Goal: Task Accomplishment & Management: Manage account settings

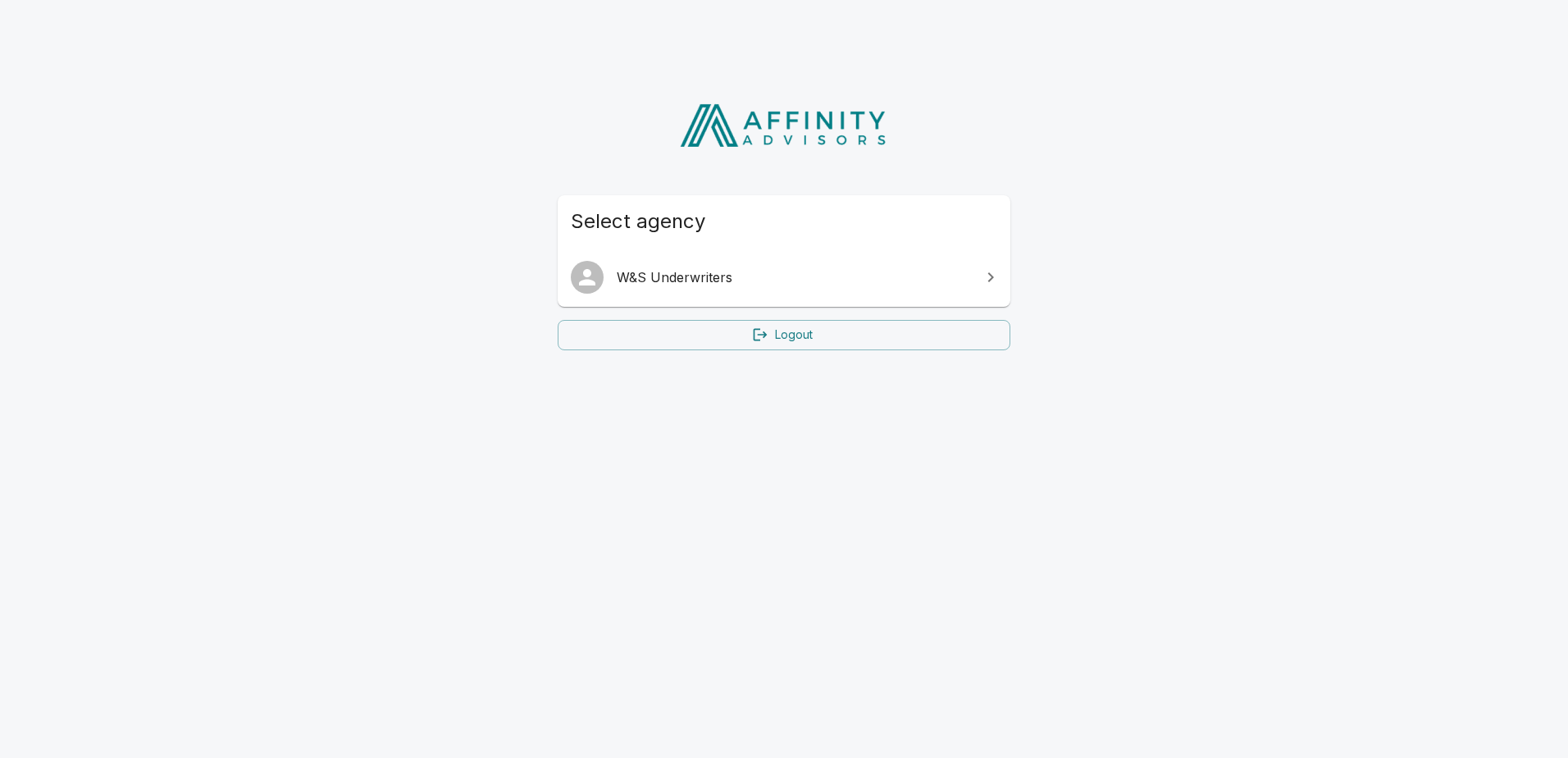
click at [737, 280] on span "W&S Underwriters" at bounding box center [793, 277] width 355 height 19
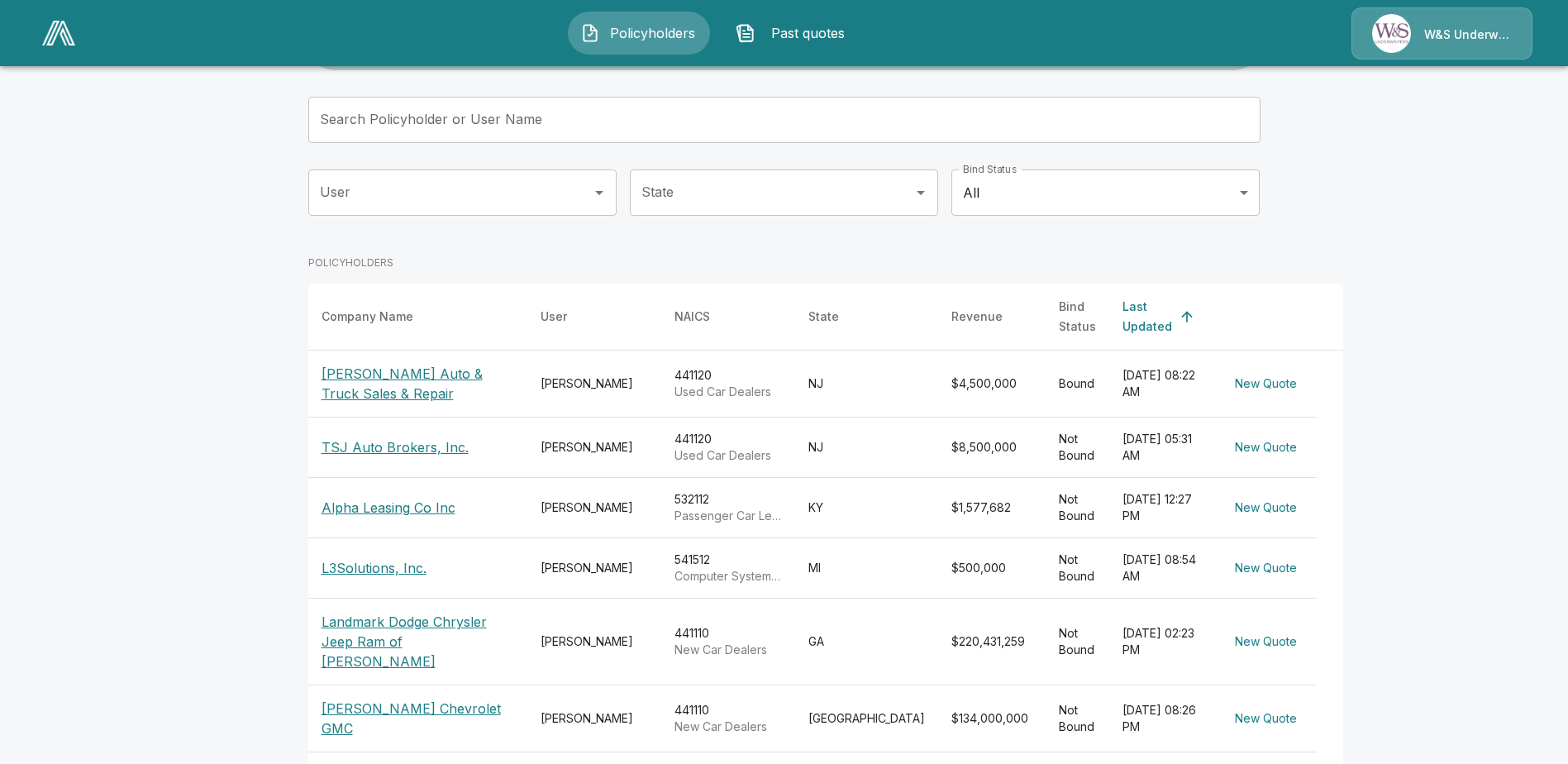
scroll to position [88, 0]
click at [469, 197] on input "User" at bounding box center [450, 194] width 269 height 31
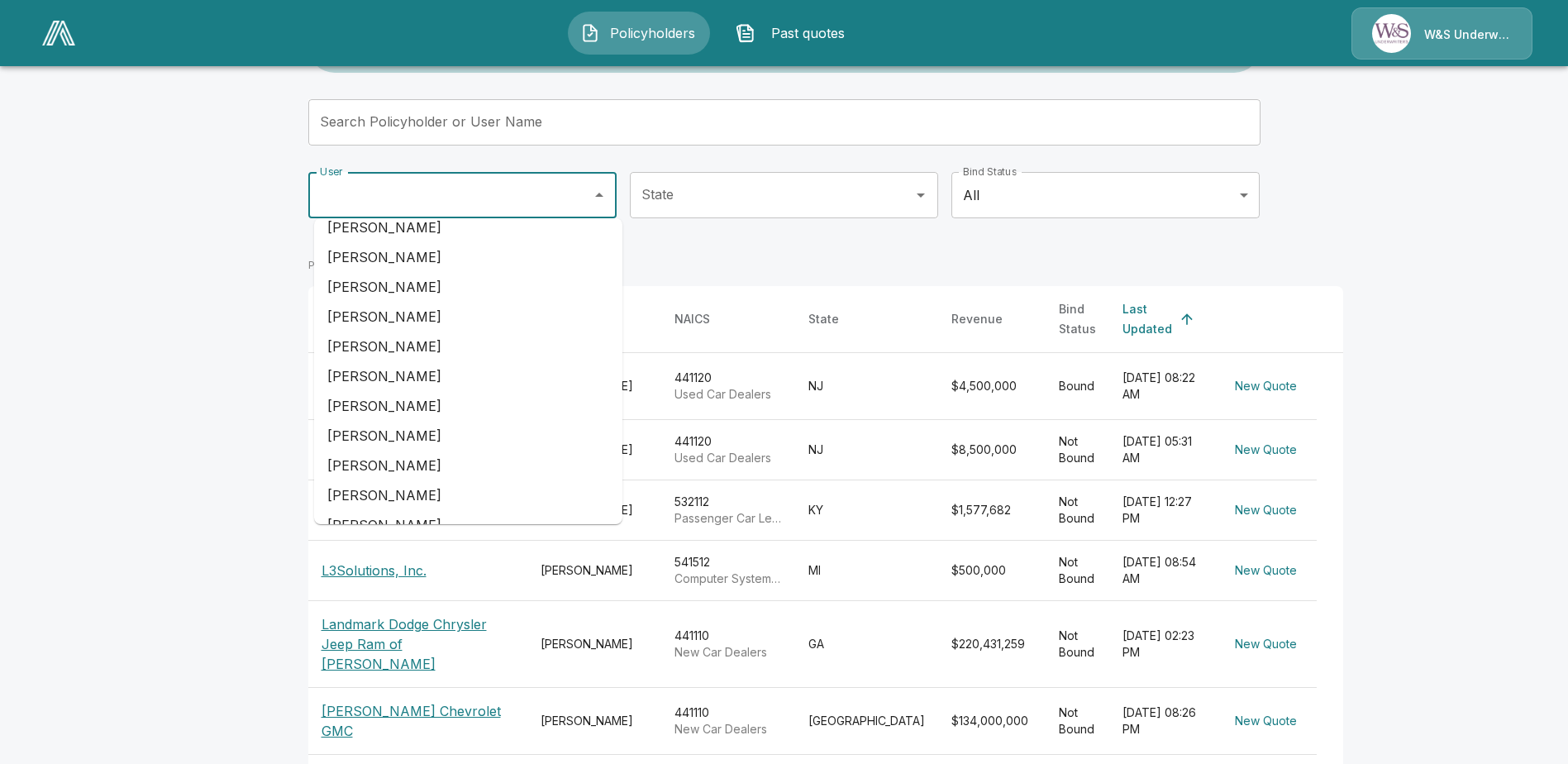
scroll to position [413, 0]
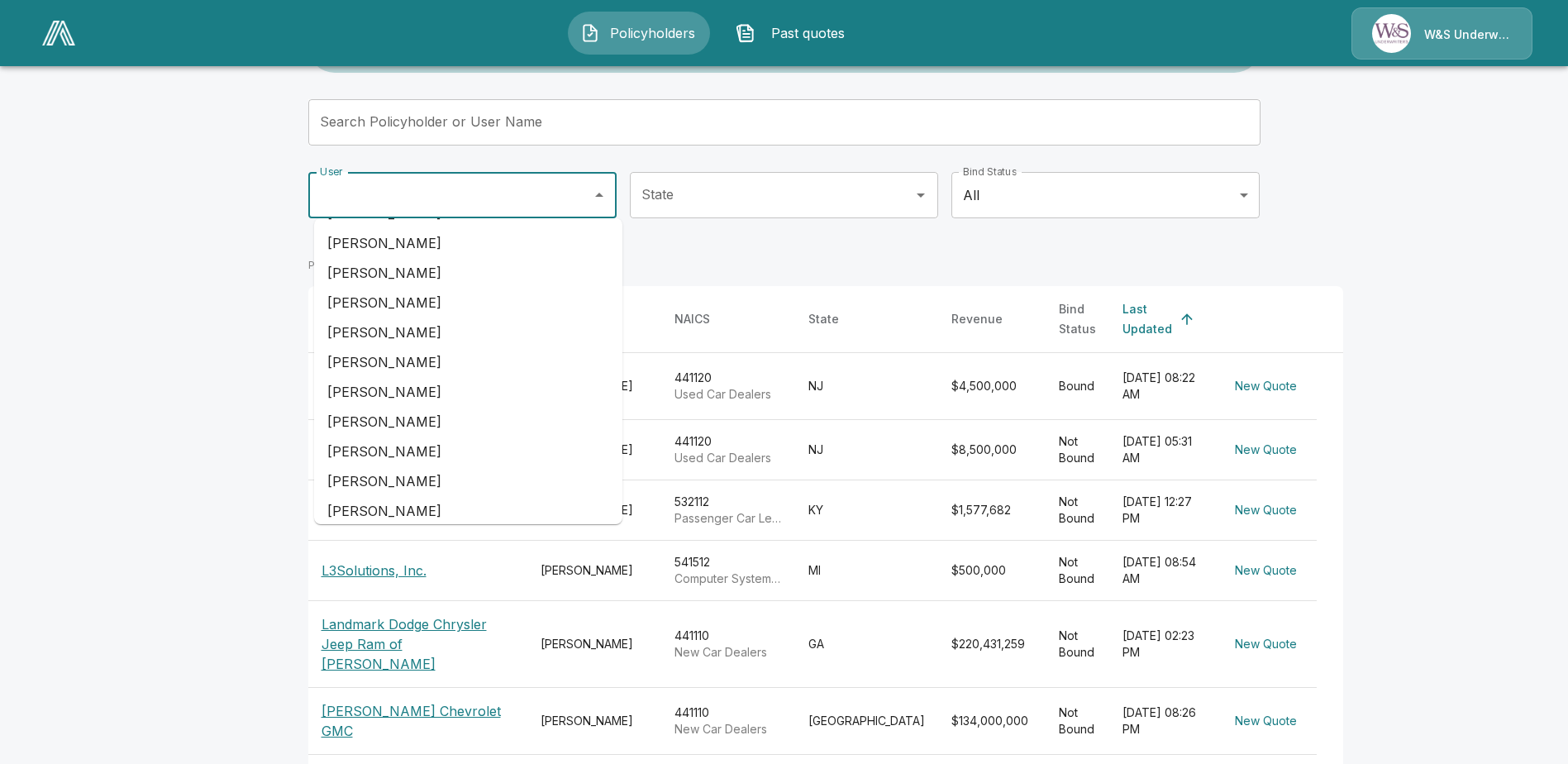
click at [389, 442] on li "[PERSON_NAME]" at bounding box center [468, 451] width 308 height 30
type input "**********"
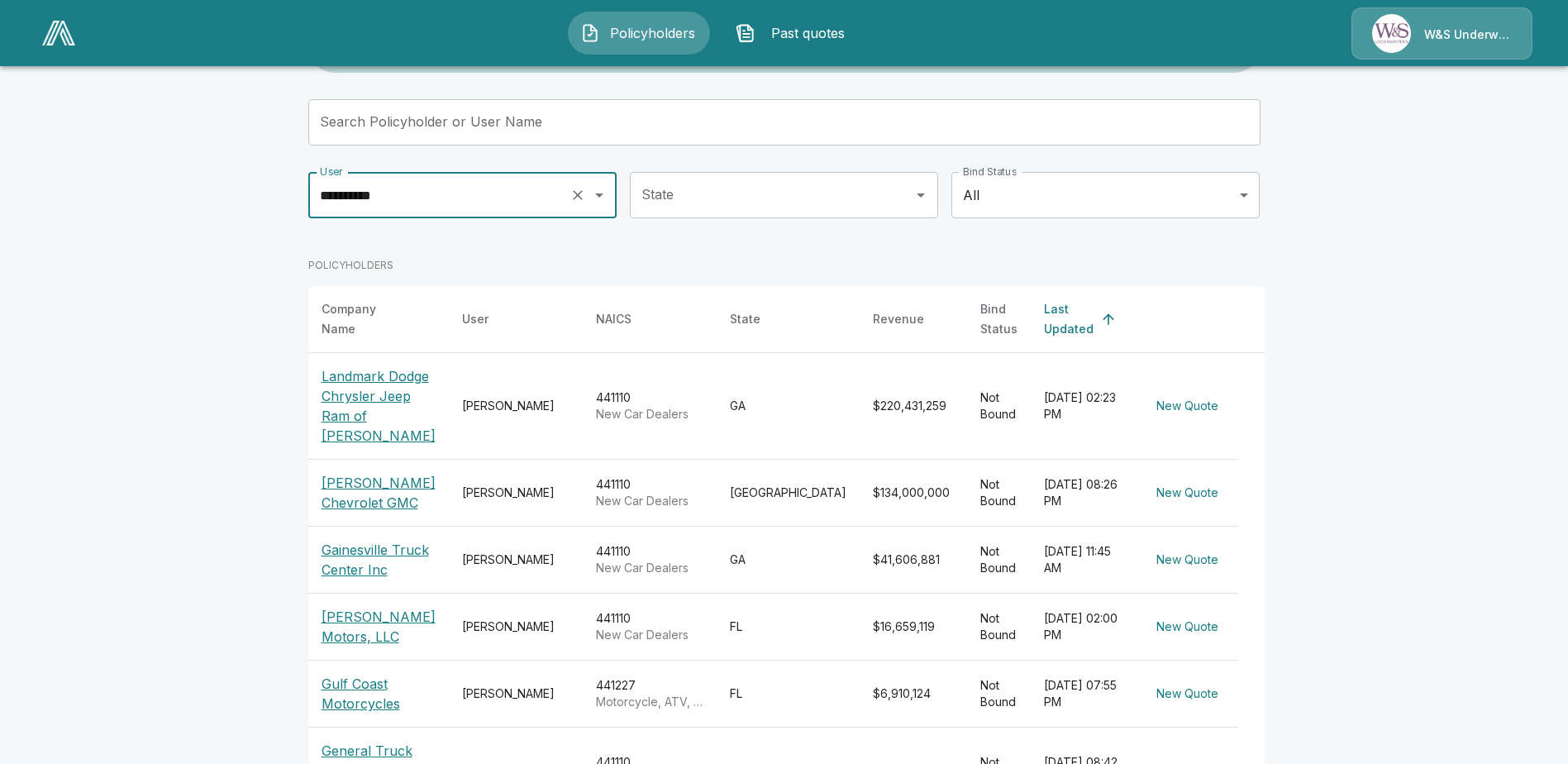
click at [385, 607] on p "[PERSON_NAME] Motors, LLC" at bounding box center [378, 626] width 114 height 40
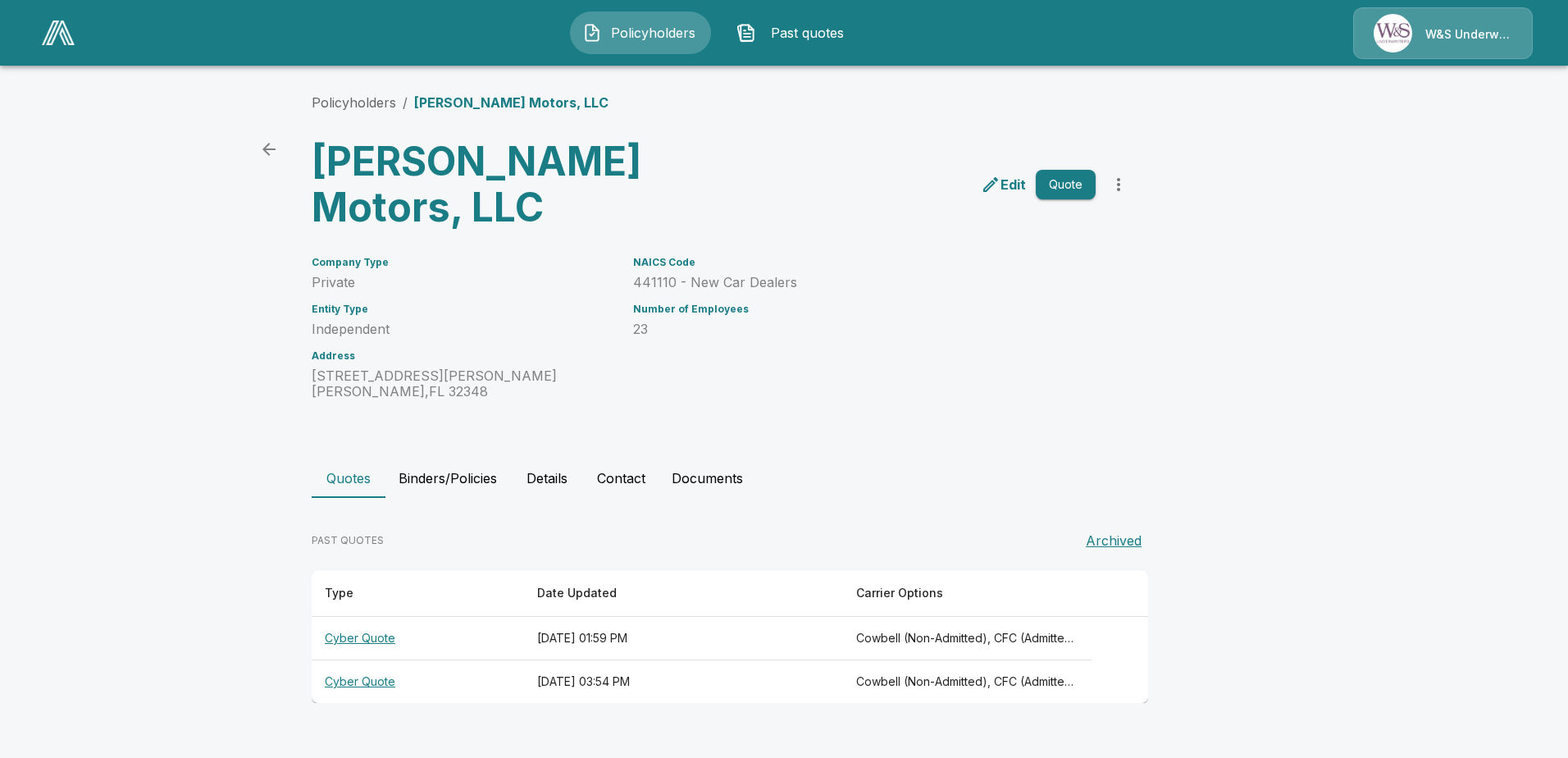
click at [386, 633] on th "Cyber Quote" at bounding box center [418, 638] width 212 height 44
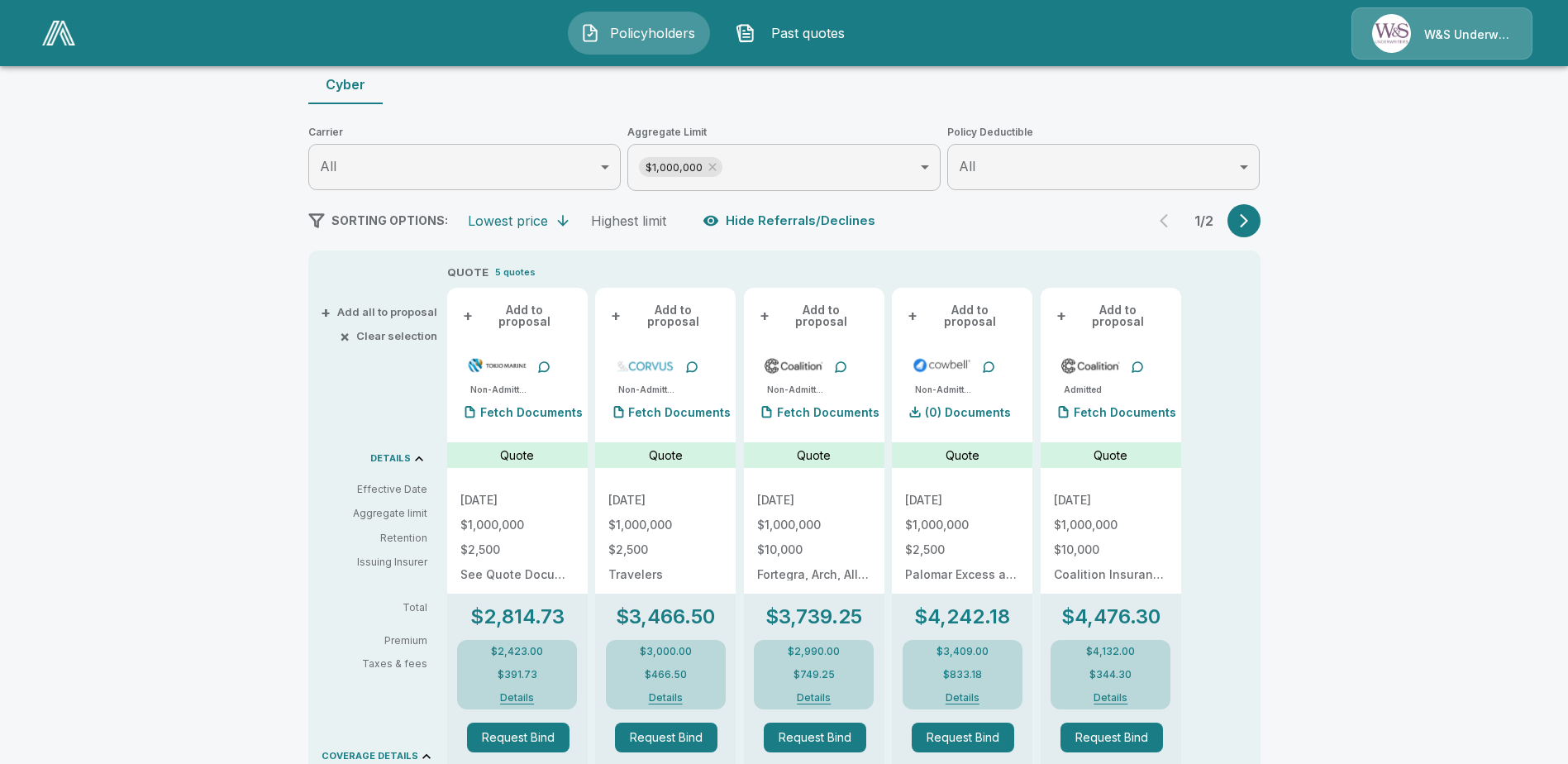
scroll to position [166, 0]
click at [1250, 220] on icon "button" at bounding box center [1243, 218] width 16 height 16
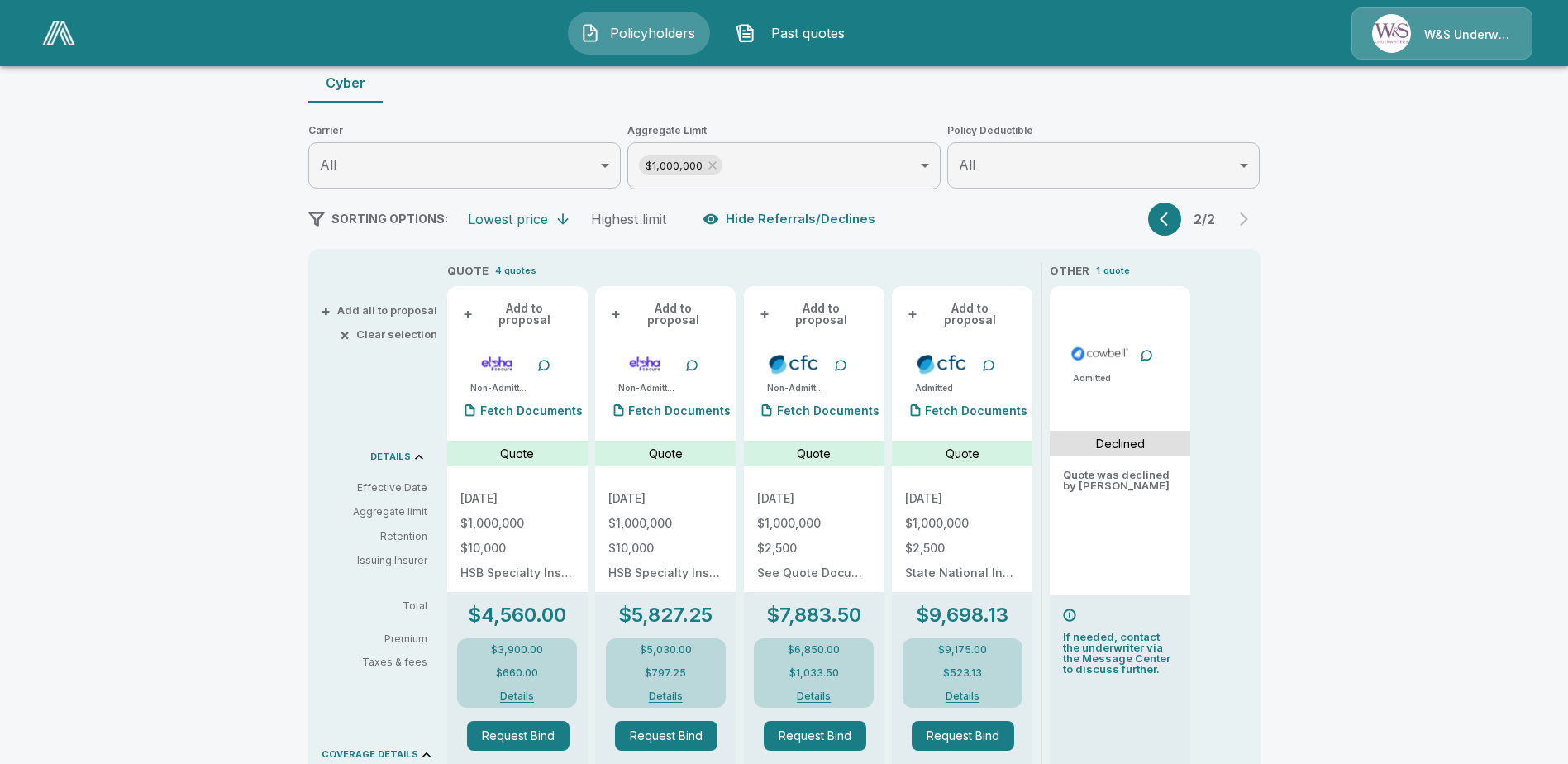
click at [1167, 215] on icon "button" at bounding box center [1168, 218] width 16 height 16
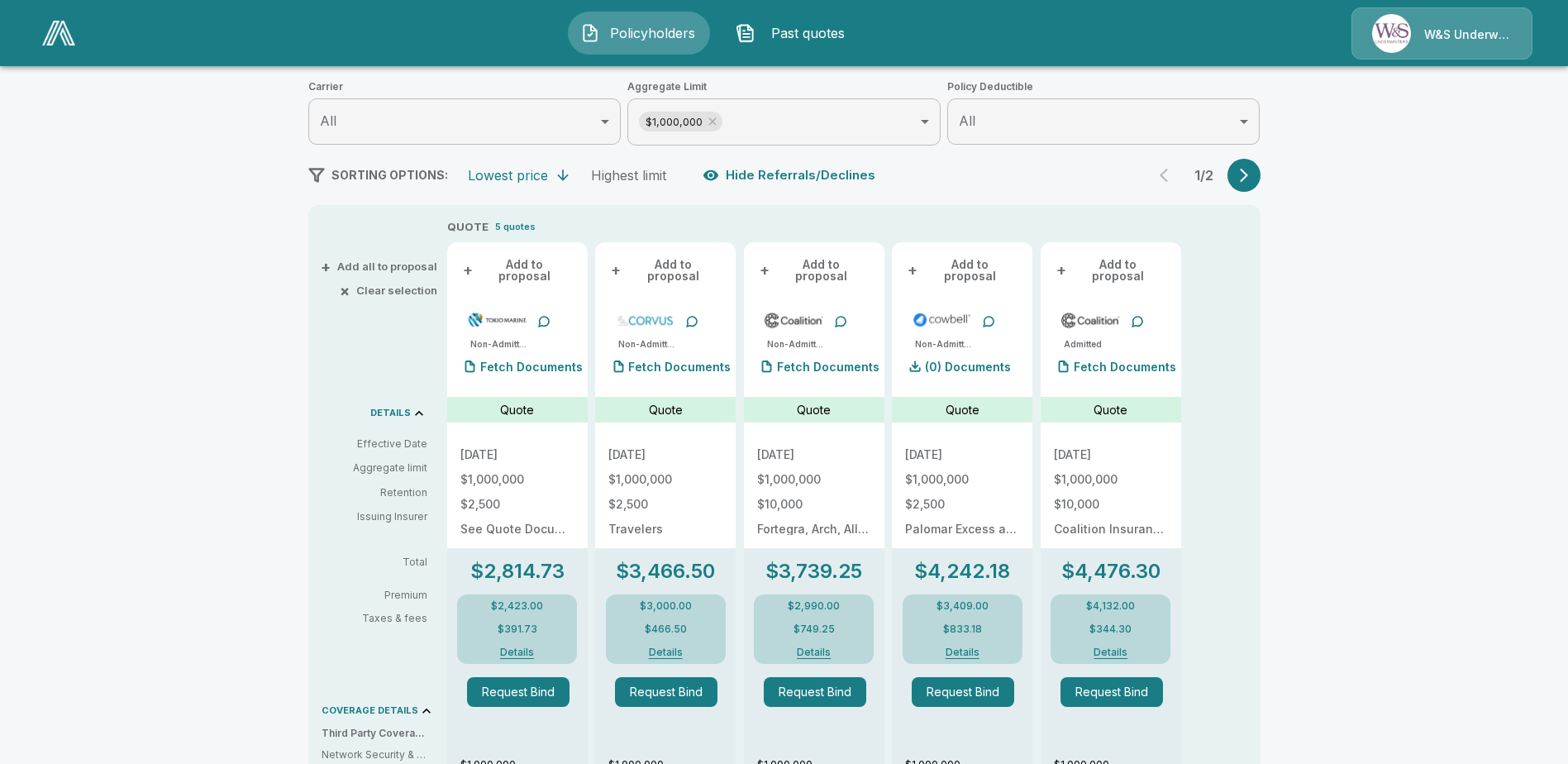
scroll to position [248, 0]
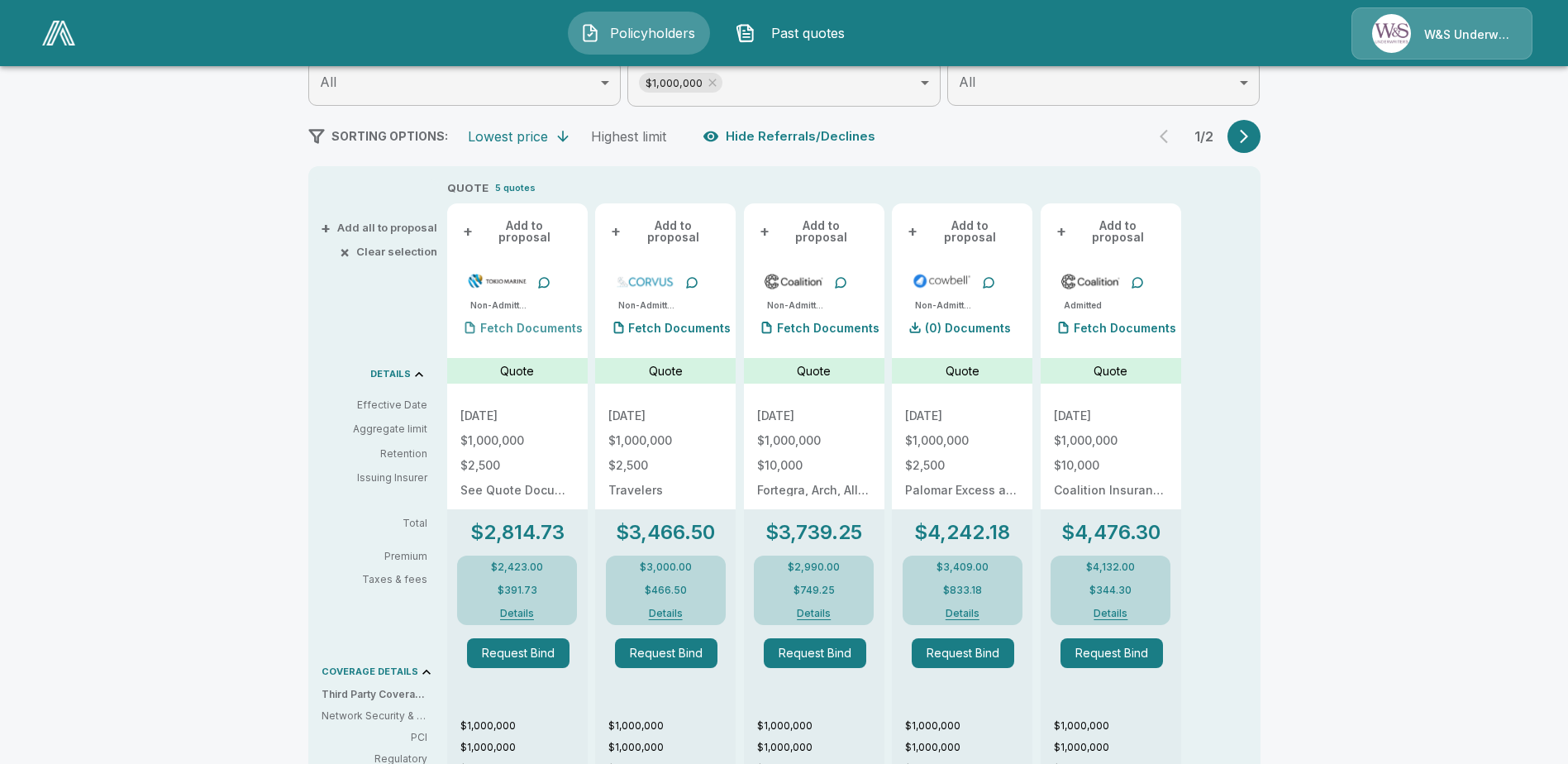
click at [534, 323] on p "Fetch Documents" at bounding box center [531, 329] width 103 height 12
click at [529, 326] on div "Fetch Documents" at bounding box center [522, 328] width 122 height 33
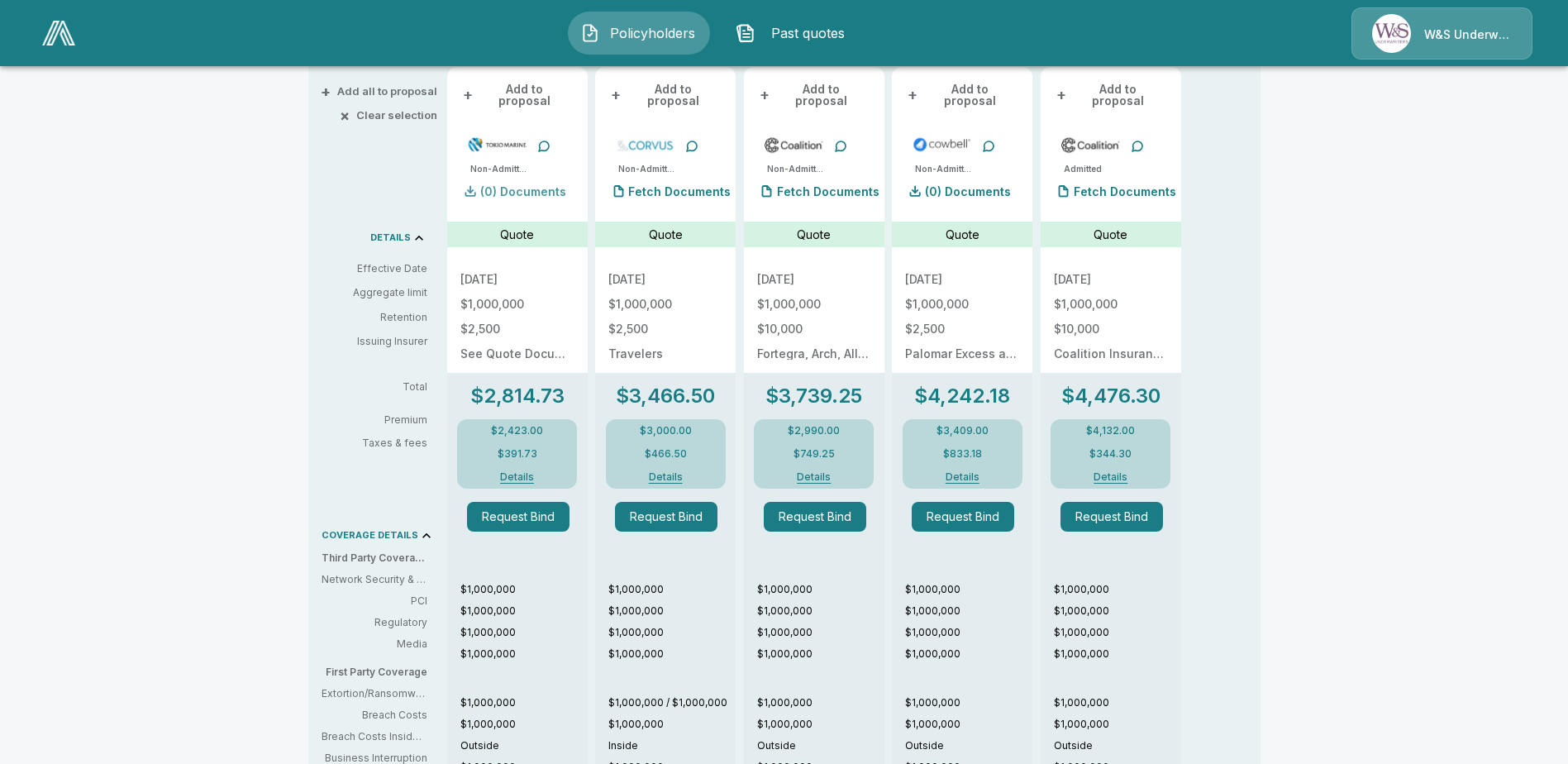
scroll to position [413, 0]
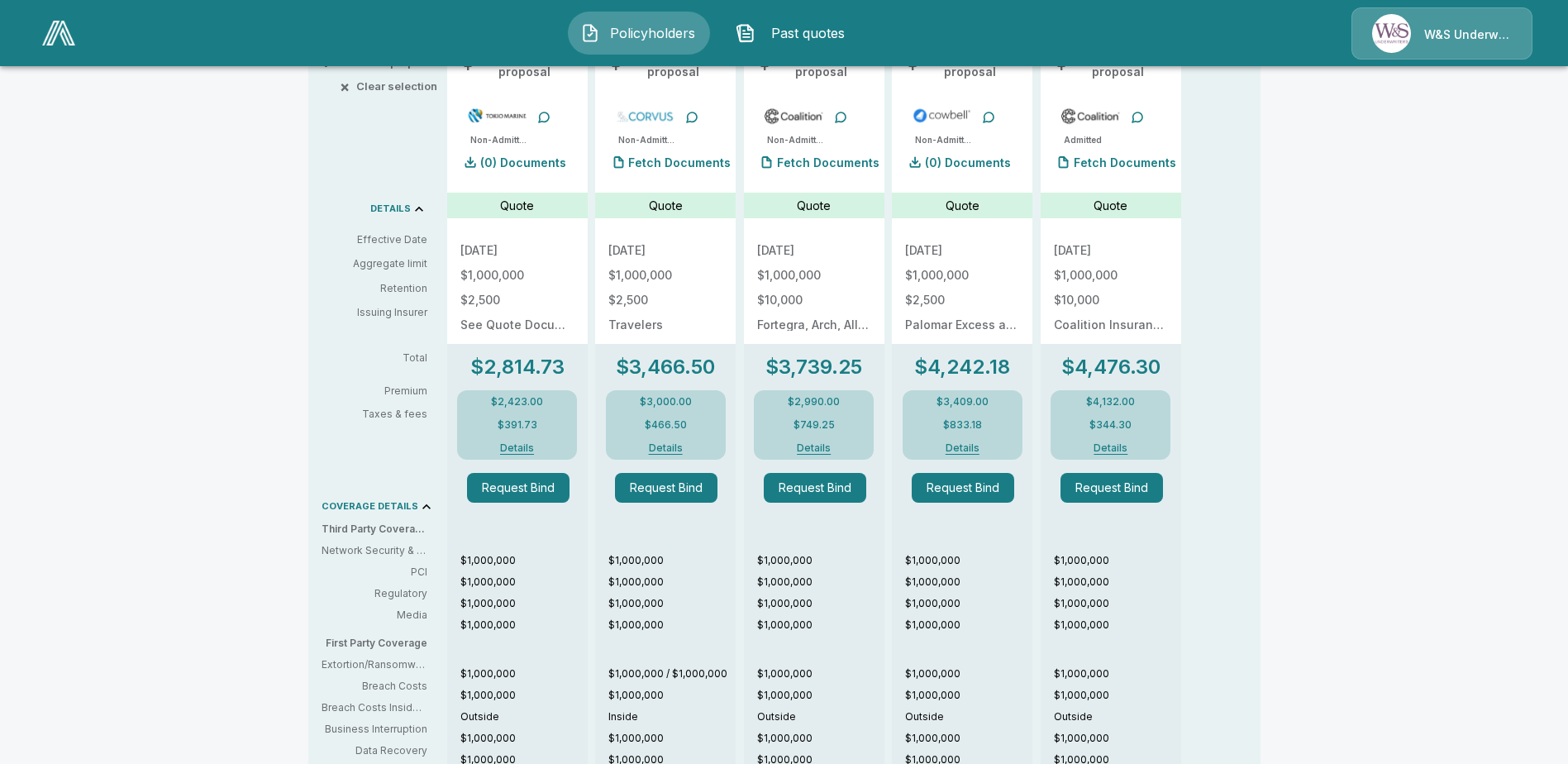
click at [532, 483] on button "Request Bind" at bounding box center [518, 487] width 103 height 30
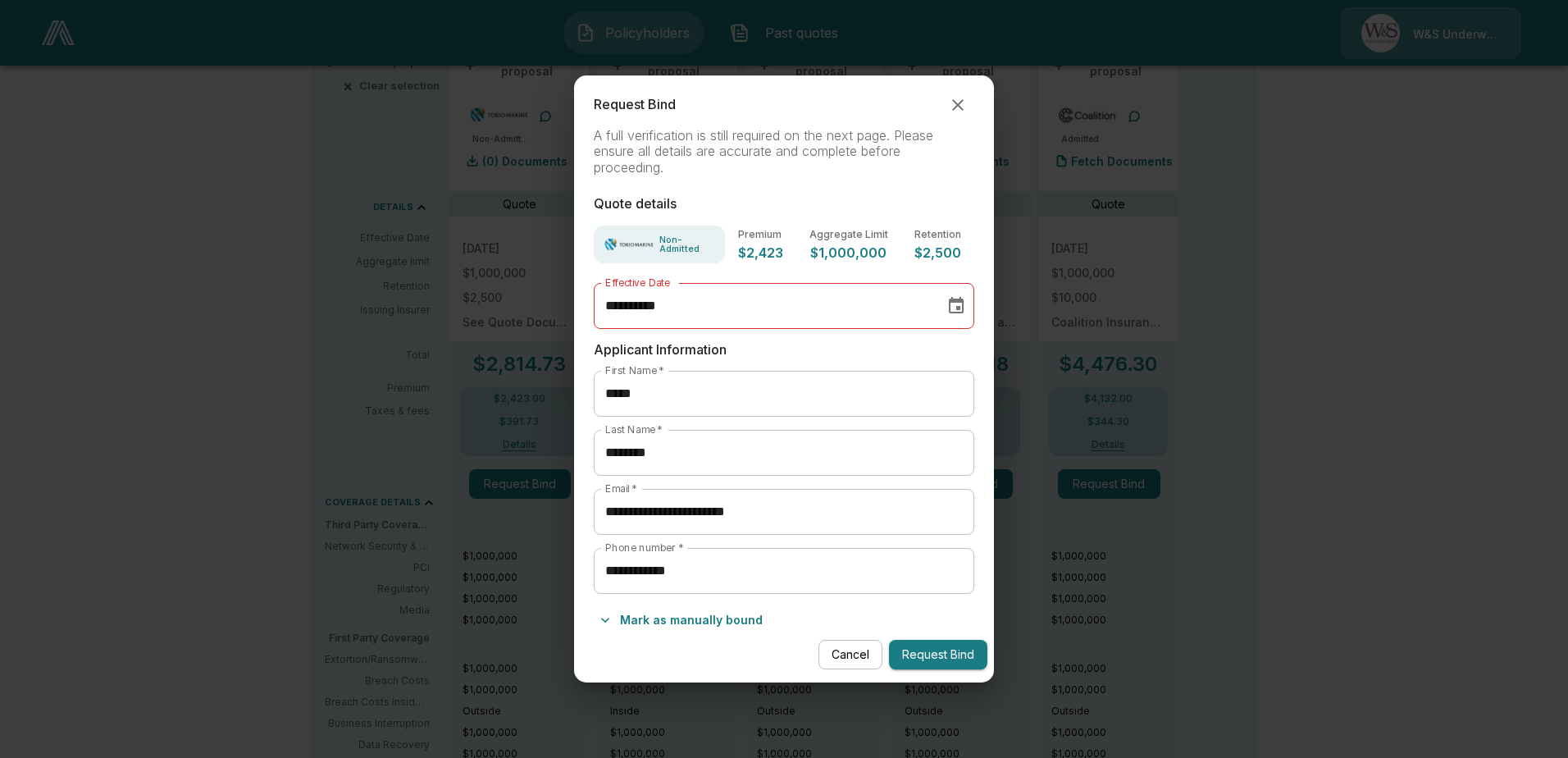
click at [940, 657] on button "Request Bind" at bounding box center [938, 655] width 99 height 30
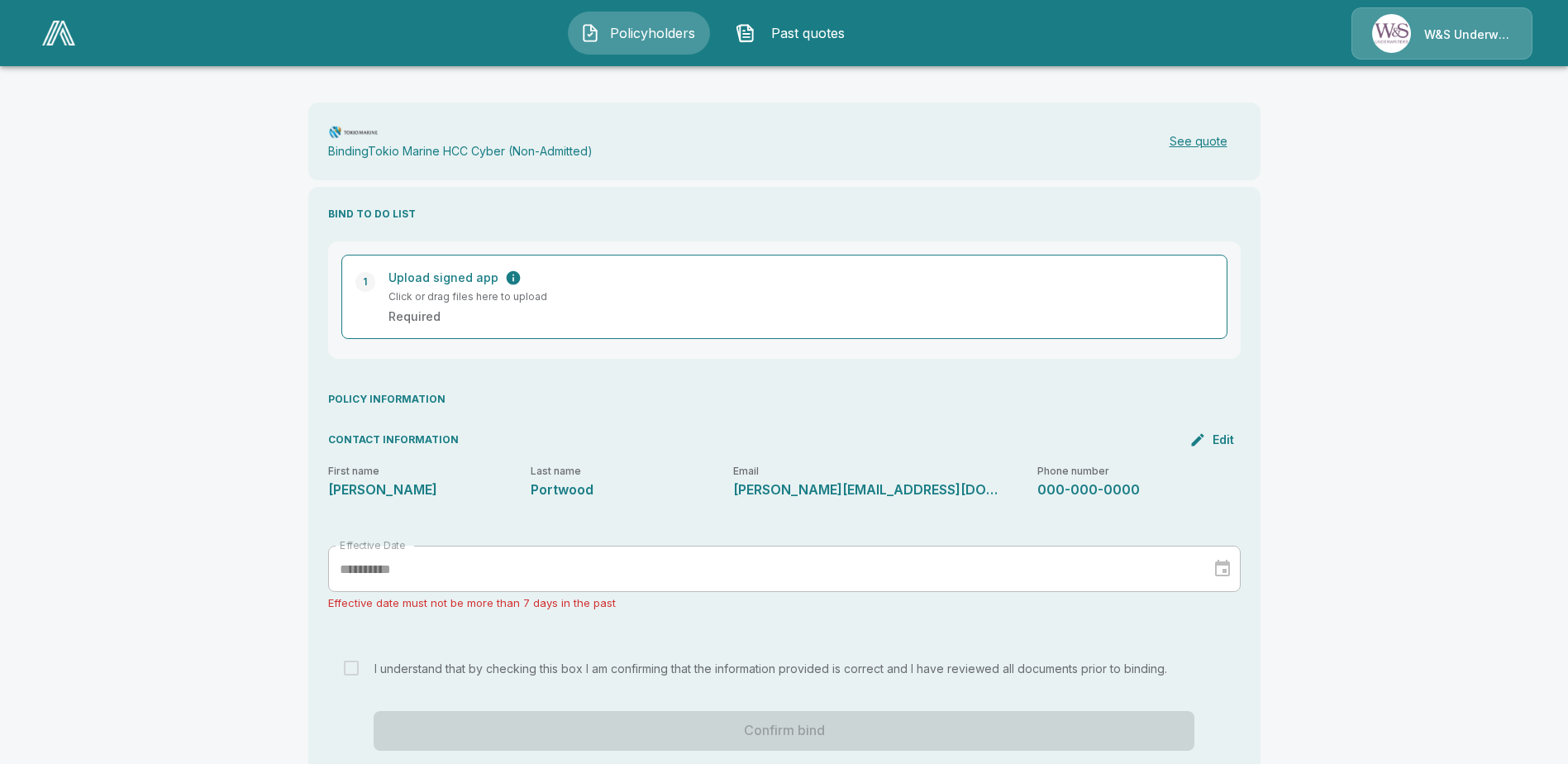
scroll to position [203, 0]
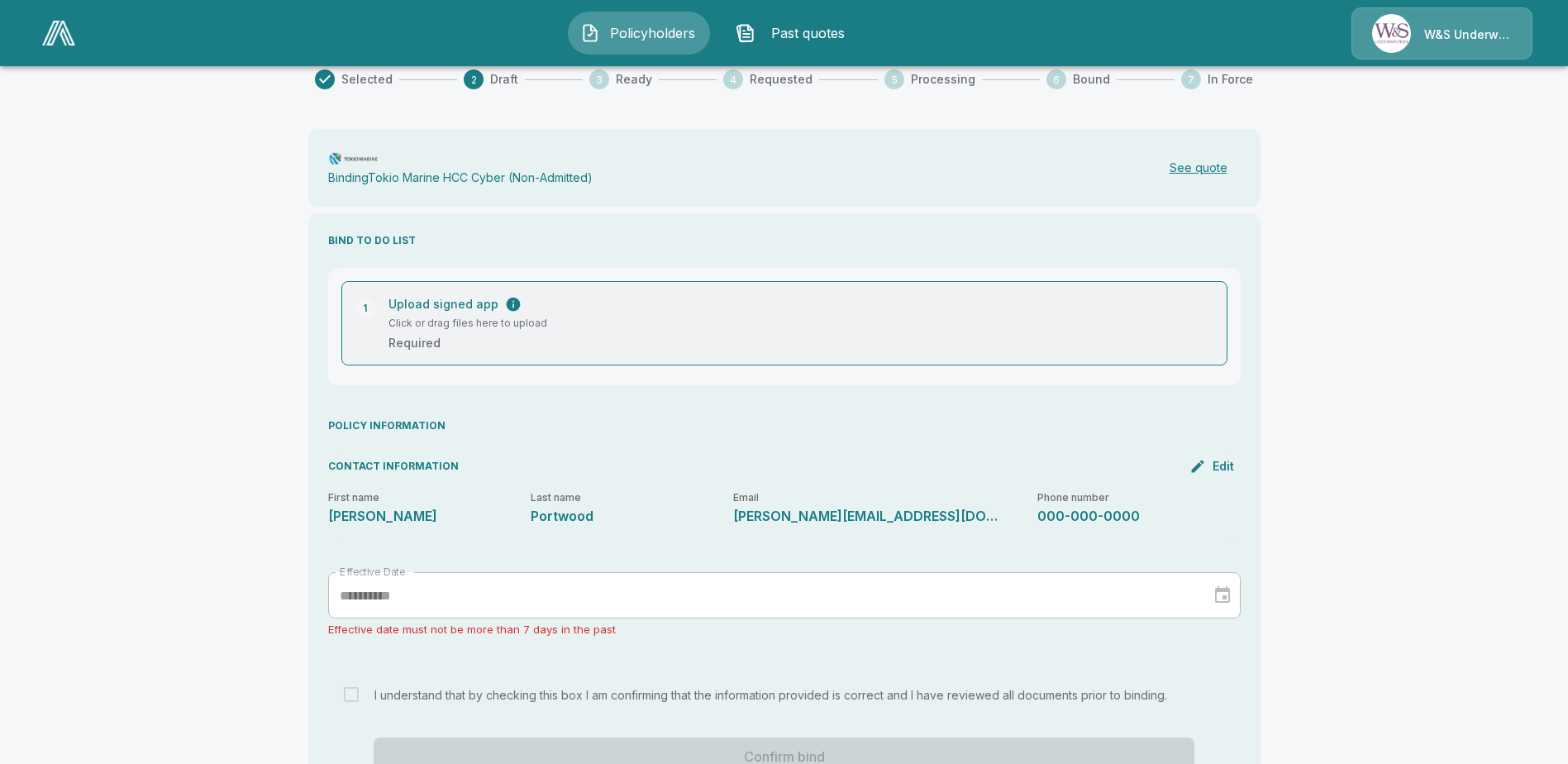
click at [454, 295] on p "Upload signed app" at bounding box center [444, 304] width 110 height 17
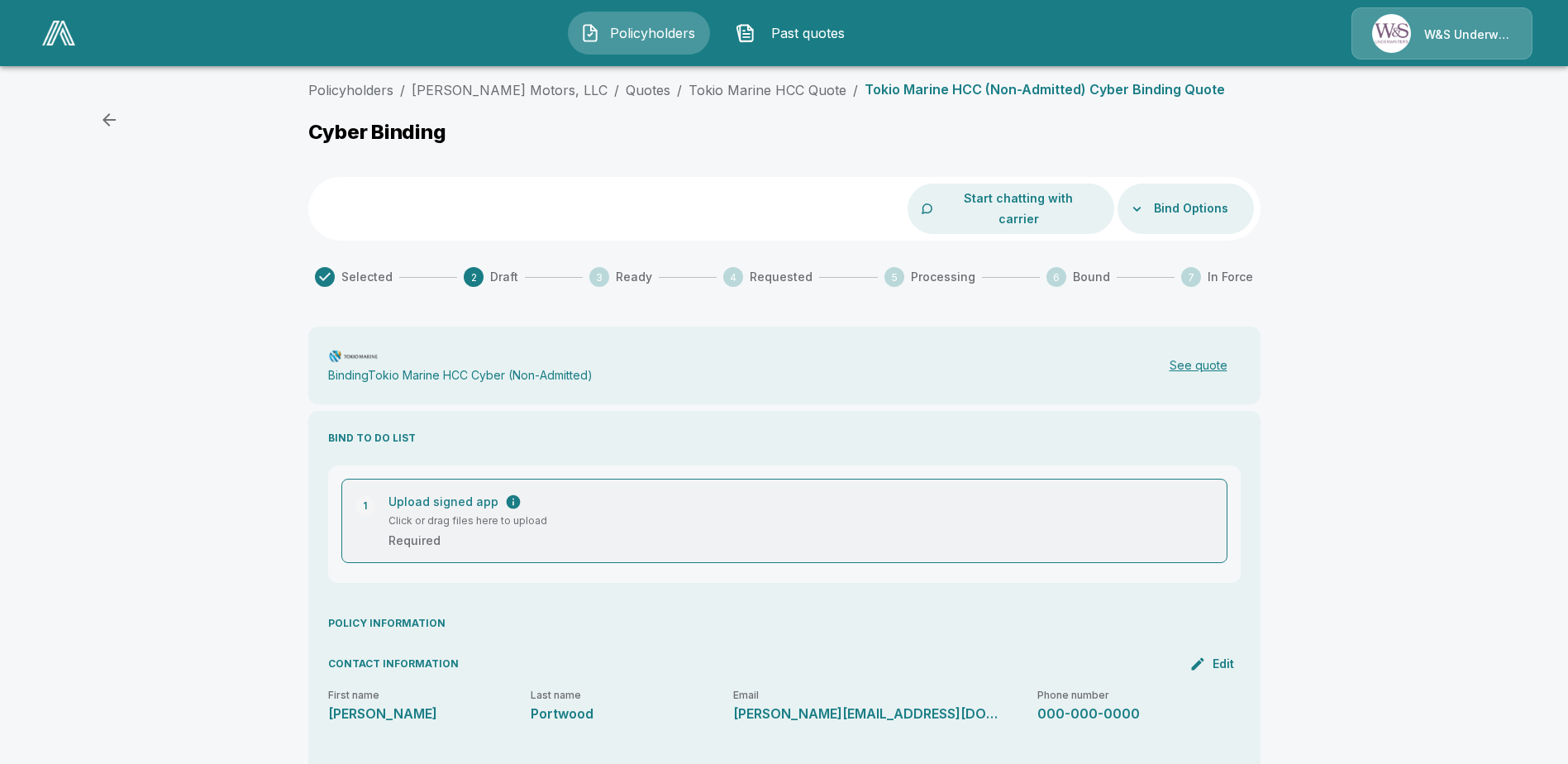
scroll to position [0, 0]
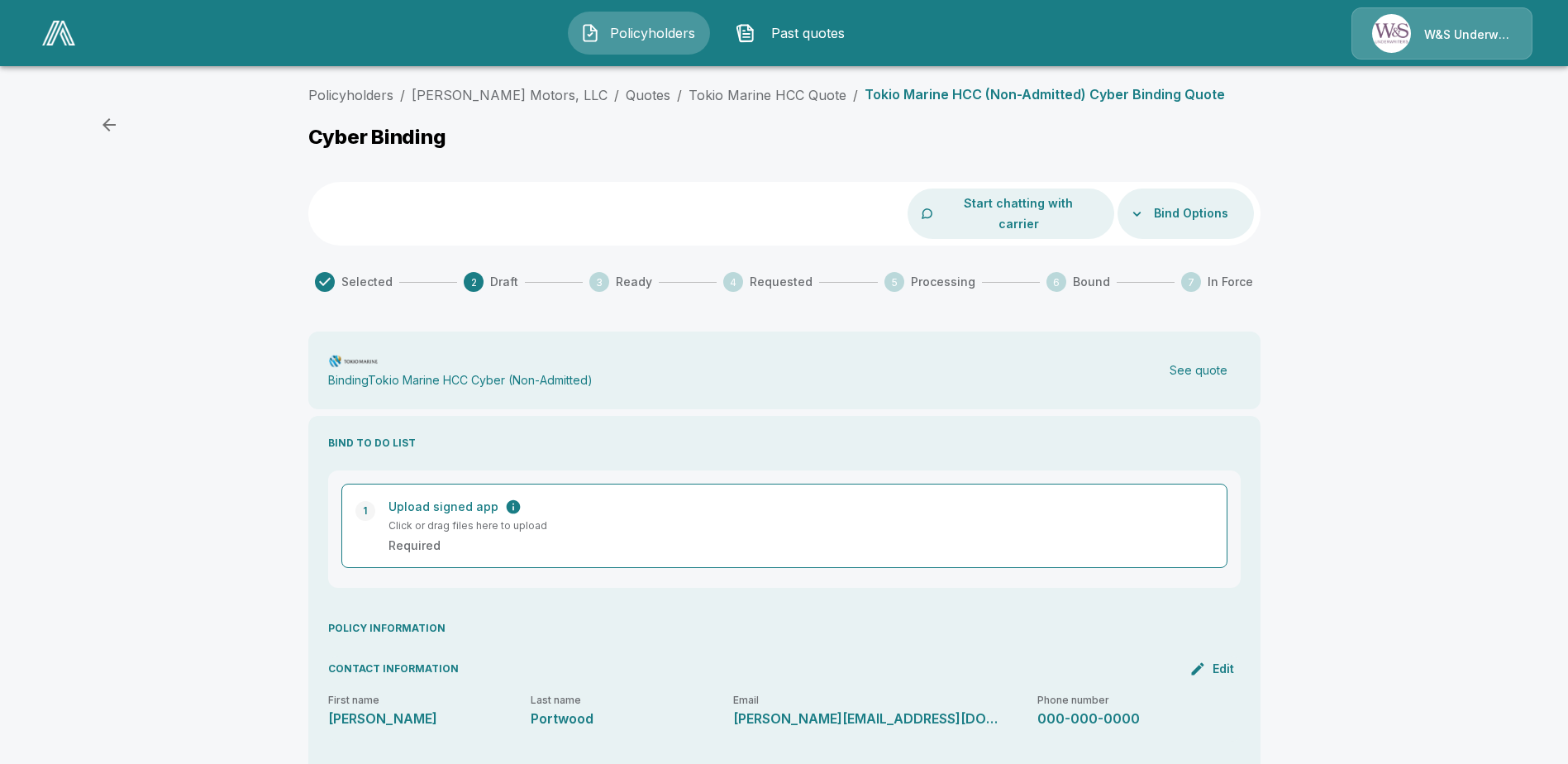
click at [1192, 354] on button "See quote" at bounding box center [1198, 371] width 84 height 34
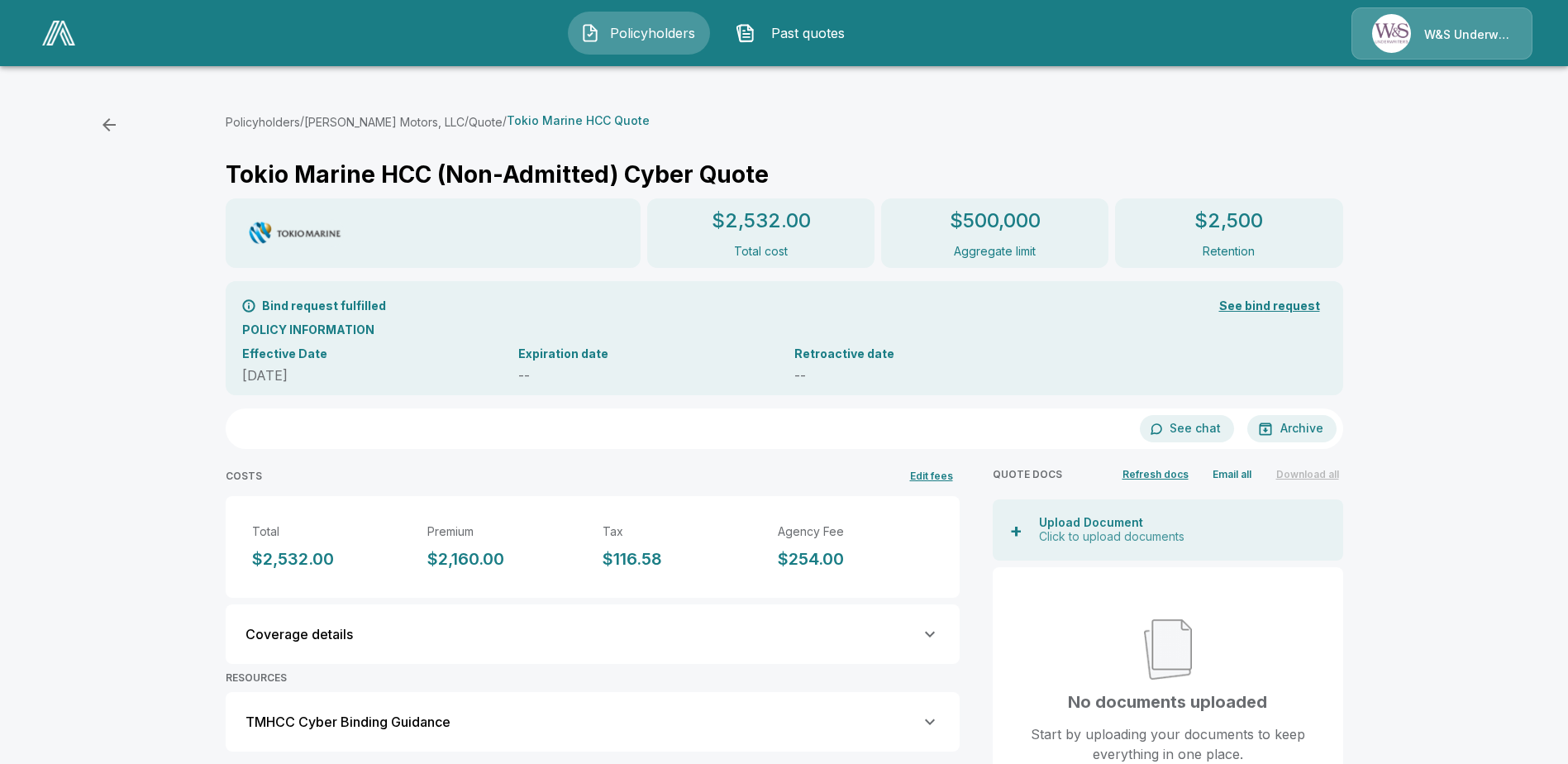
click at [1237, 475] on button "Email all" at bounding box center [1232, 474] width 53 height 24
click at [1155, 477] on button "Refresh docs" at bounding box center [1150, 474] width 75 height 24
click at [926, 480] on button "Edit fees" at bounding box center [932, 475] width 56 height 27
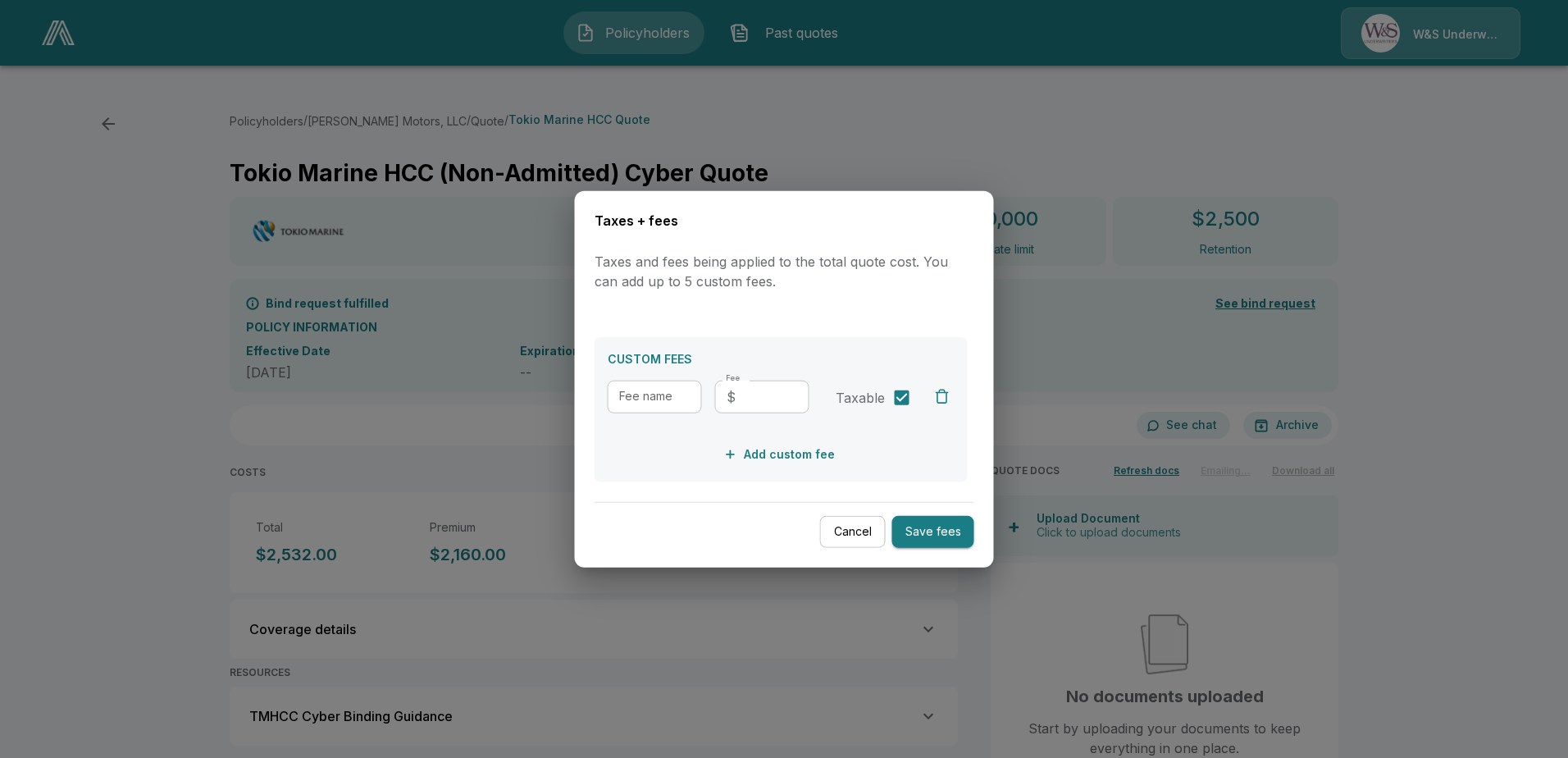
click at [858, 536] on button "Cancel" at bounding box center [853, 532] width 66 height 32
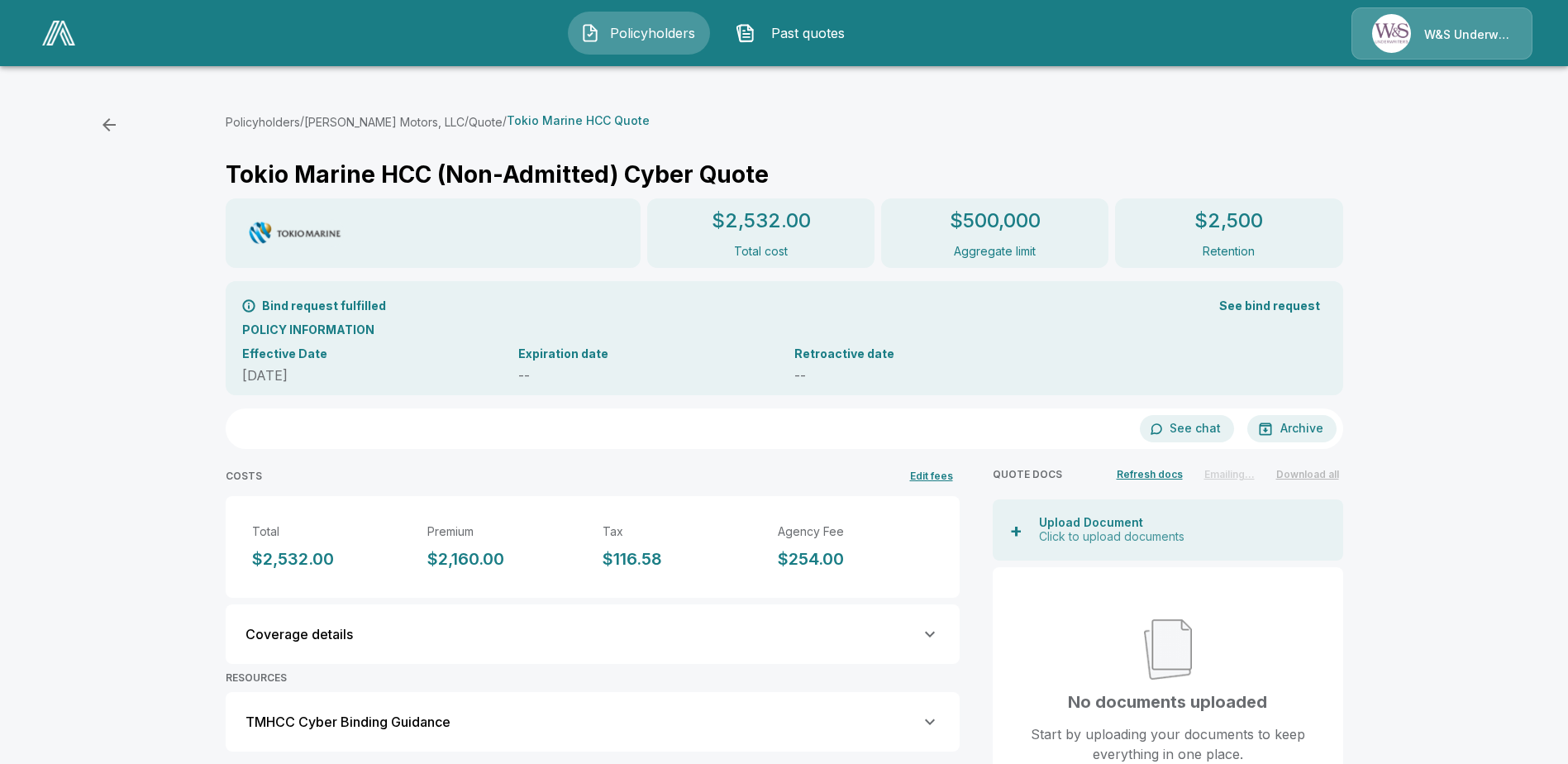
click at [1249, 303] on button "See bind request" at bounding box center [1269, 306] width 114 height 31
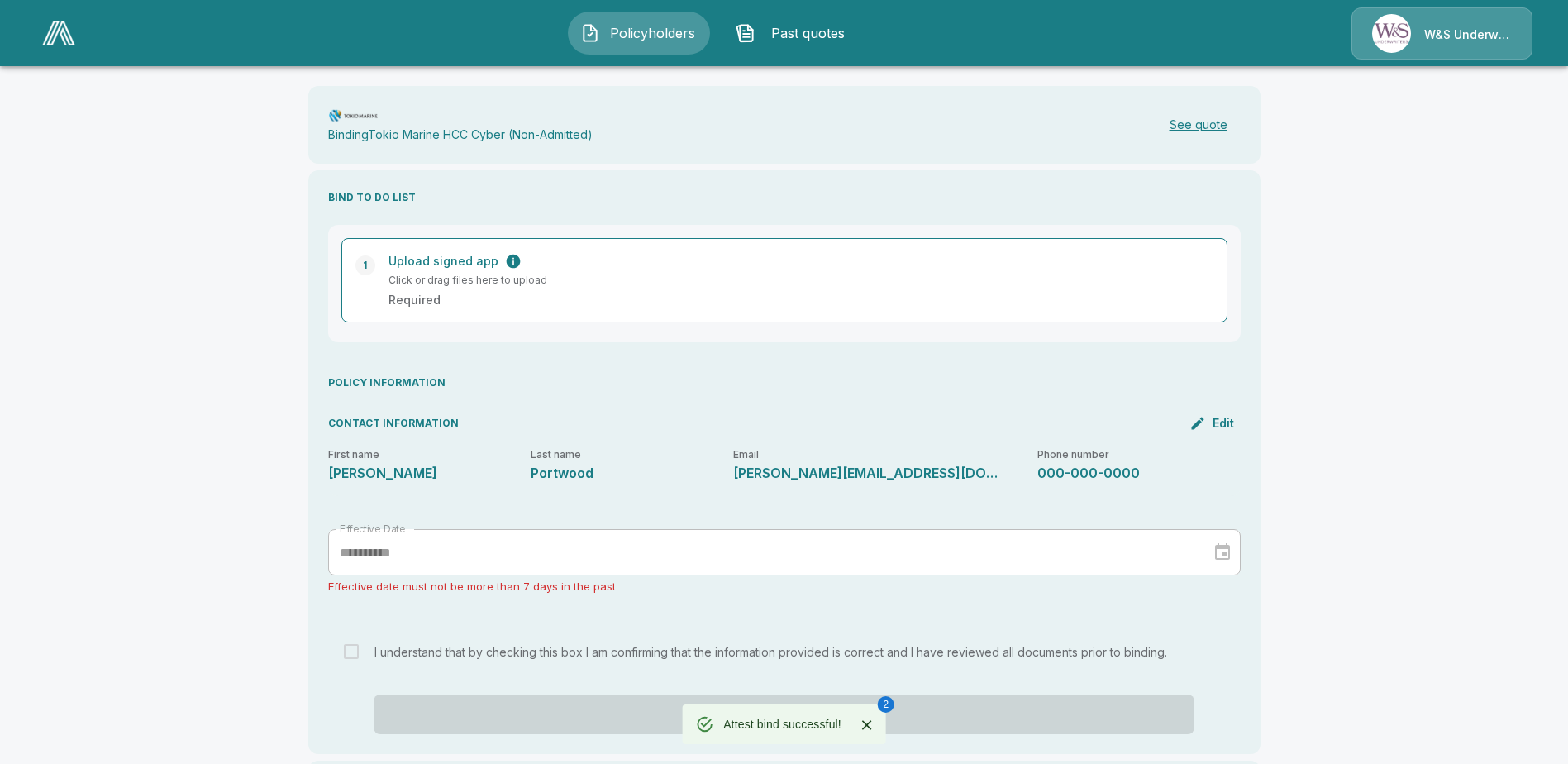
scroll to position [285, 0]
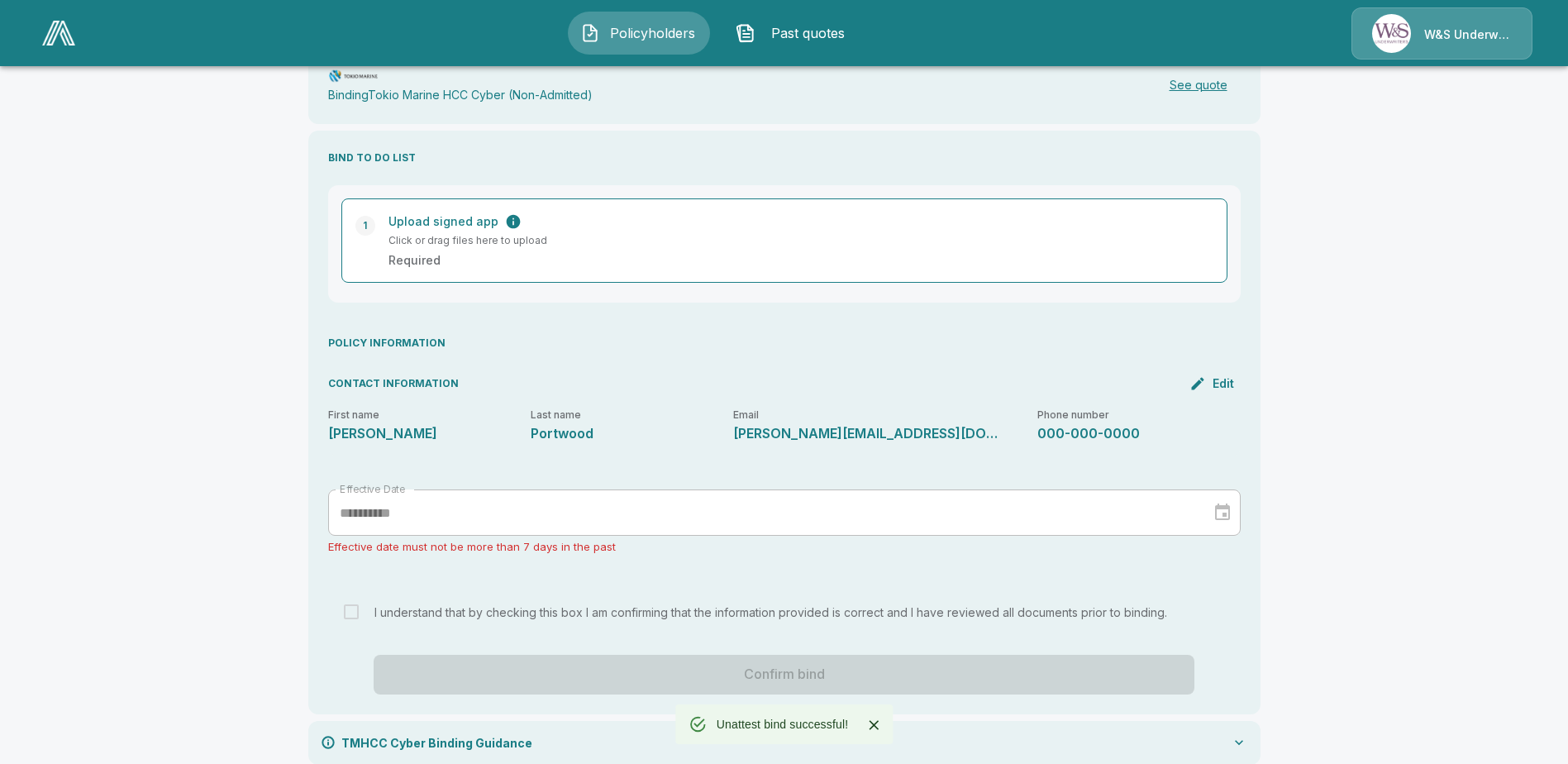
click at [468, 734] on p "TMHCC Cyber Binding Guidance" at bounding box center [436, 743] width 191 height 17
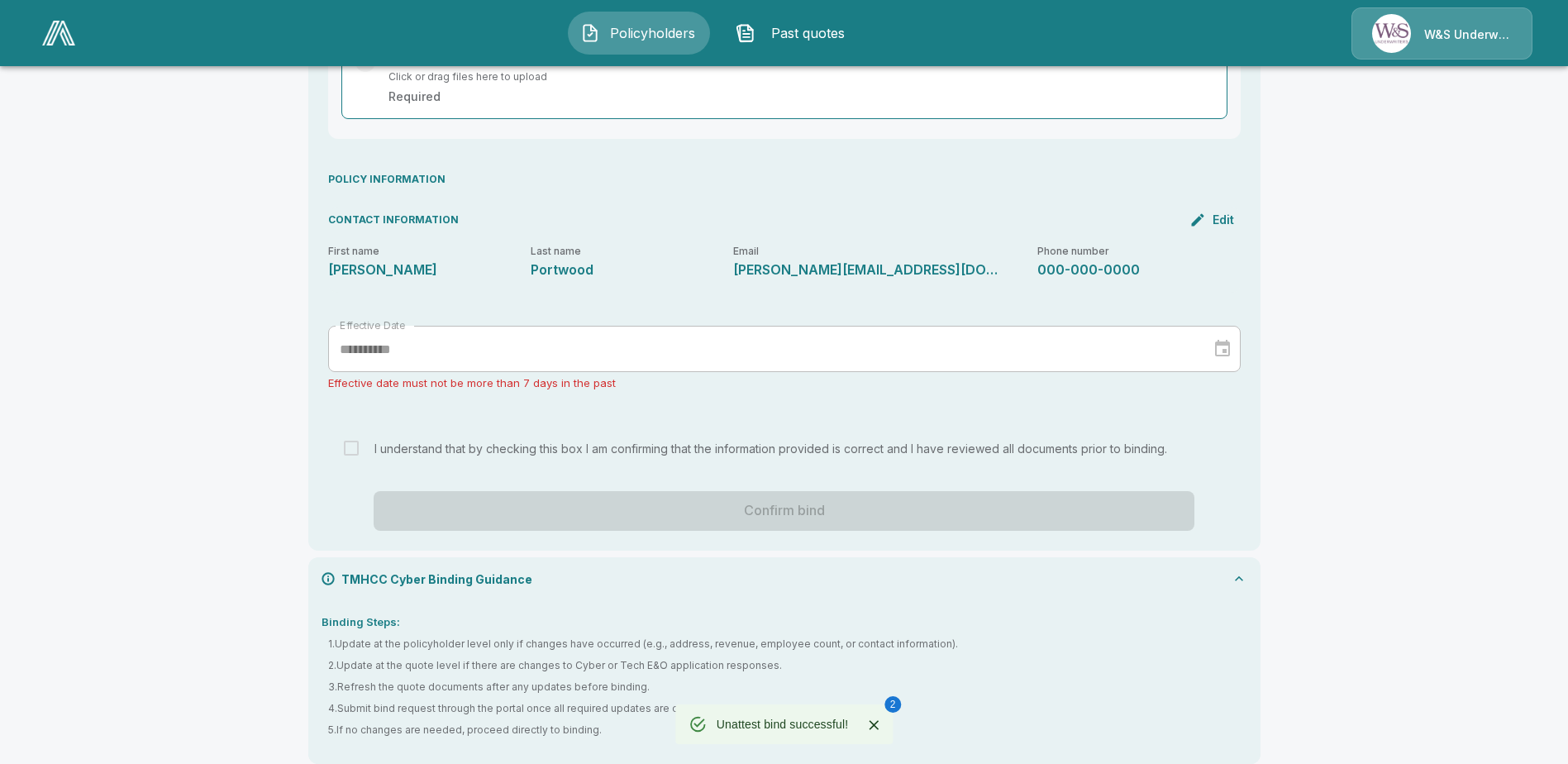
scroll to position [0, 0]
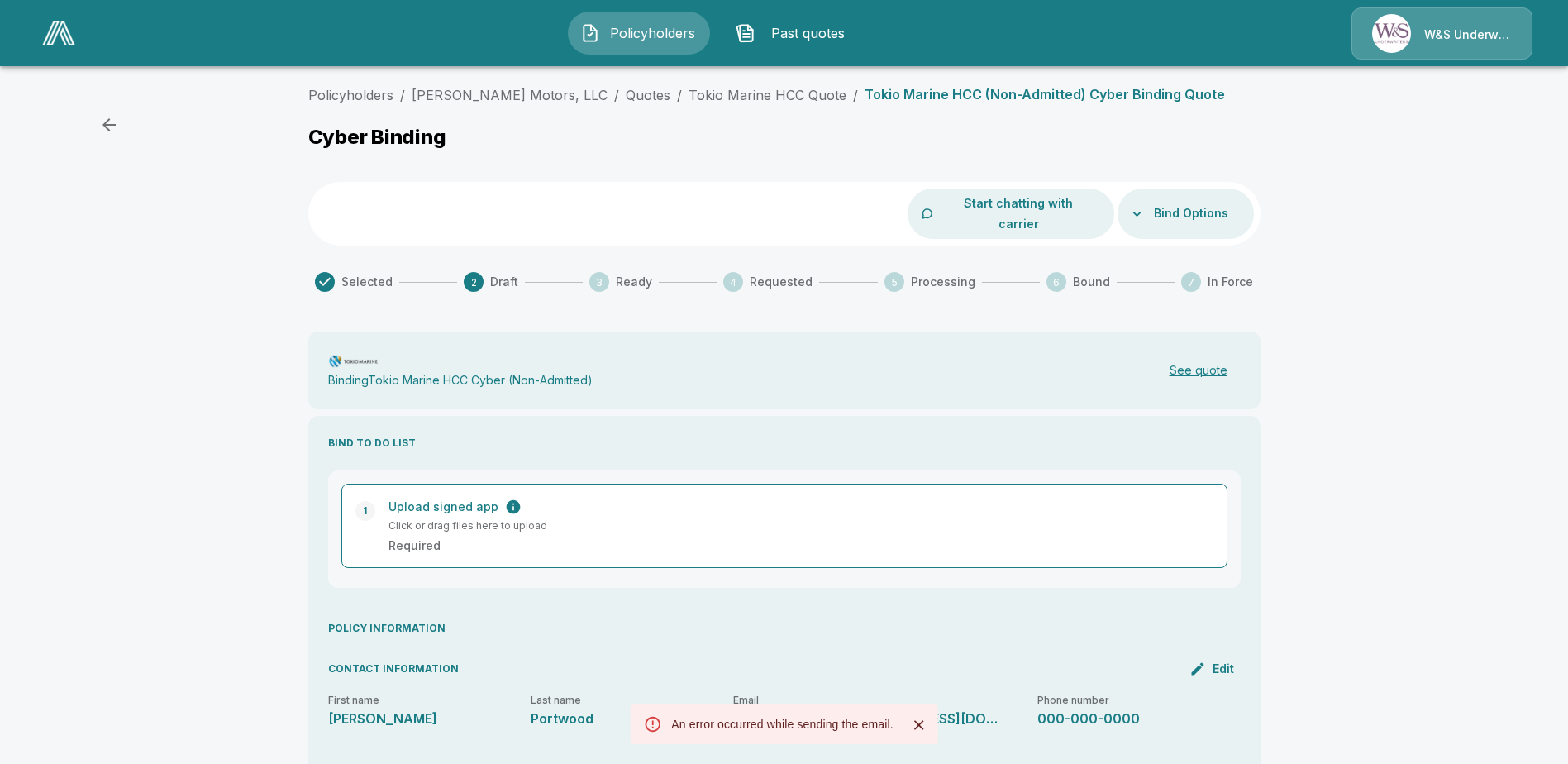
click at [1419, 150] on div "**********" at bounding box center [784, 656] width 1568 height 1154
click at [109, 138] on button "button" at bounding box center [109, 125] width 33 height 33
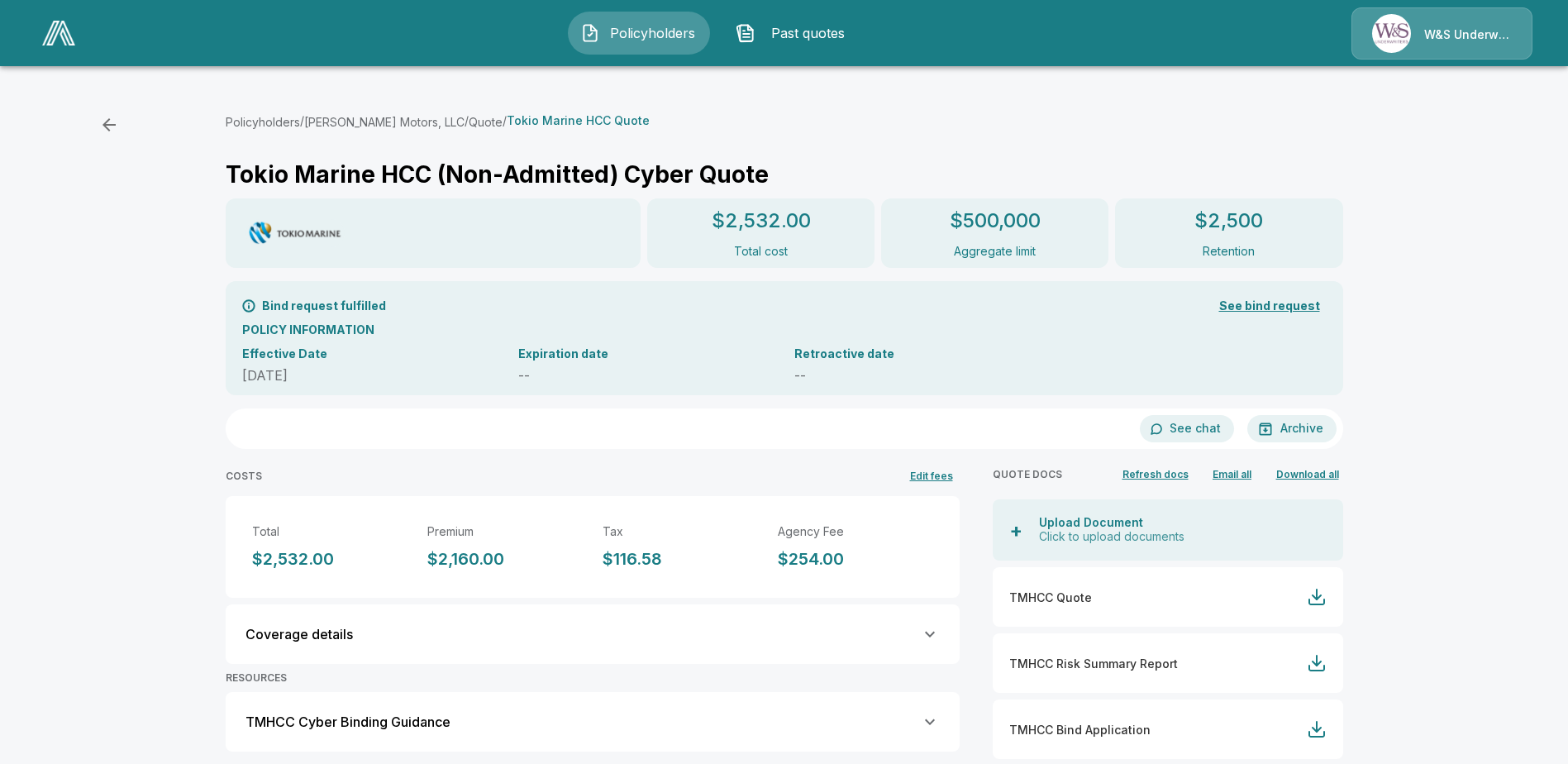
scroll to position [85, 0]
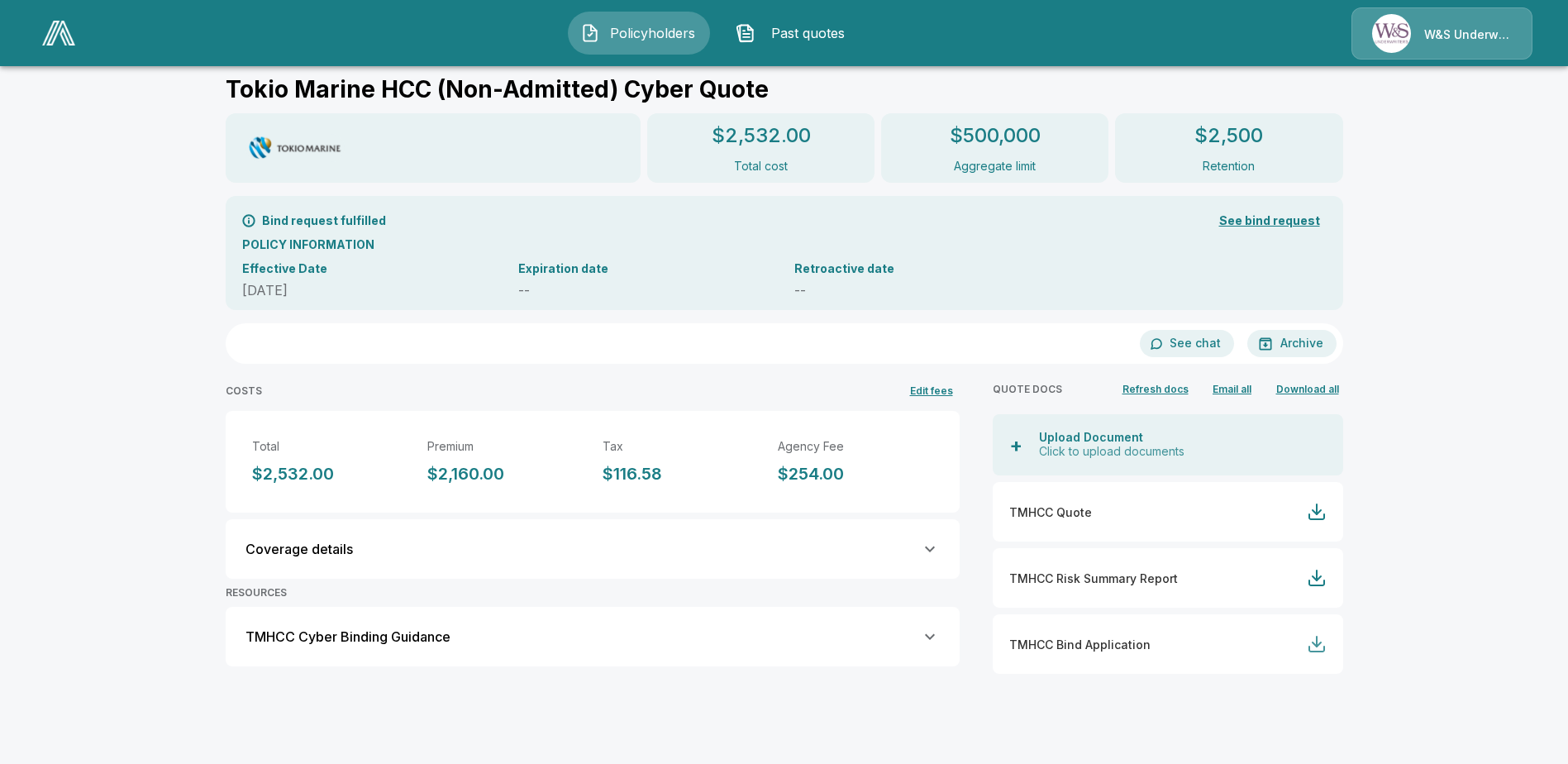
click at [1319, 649] on div at bounding box center [1316, 643] width 20 height 20
click at [1326, 513] on div at bounding box center [1316, 511] width 20 height 20
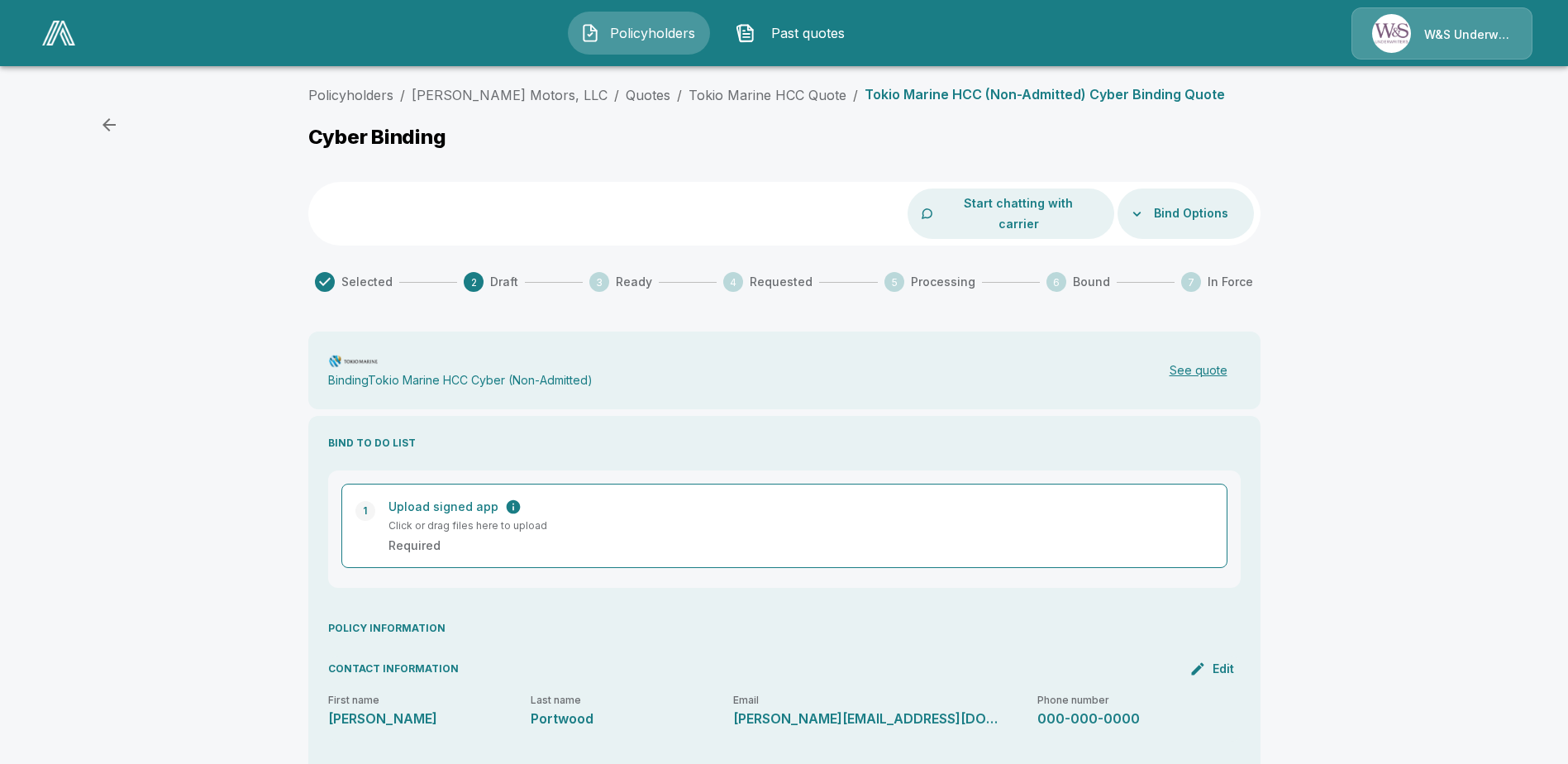
click at [91, 121] on div "**********" at bounding box center [784, 575] width 1568 height 992
click at [92, 121] on div "**********" at bounding box center [784, 575] width 1568 height 992
click at [789, 42] on span "Past quotes" at bounding box center [807, 32] width 91 height 20
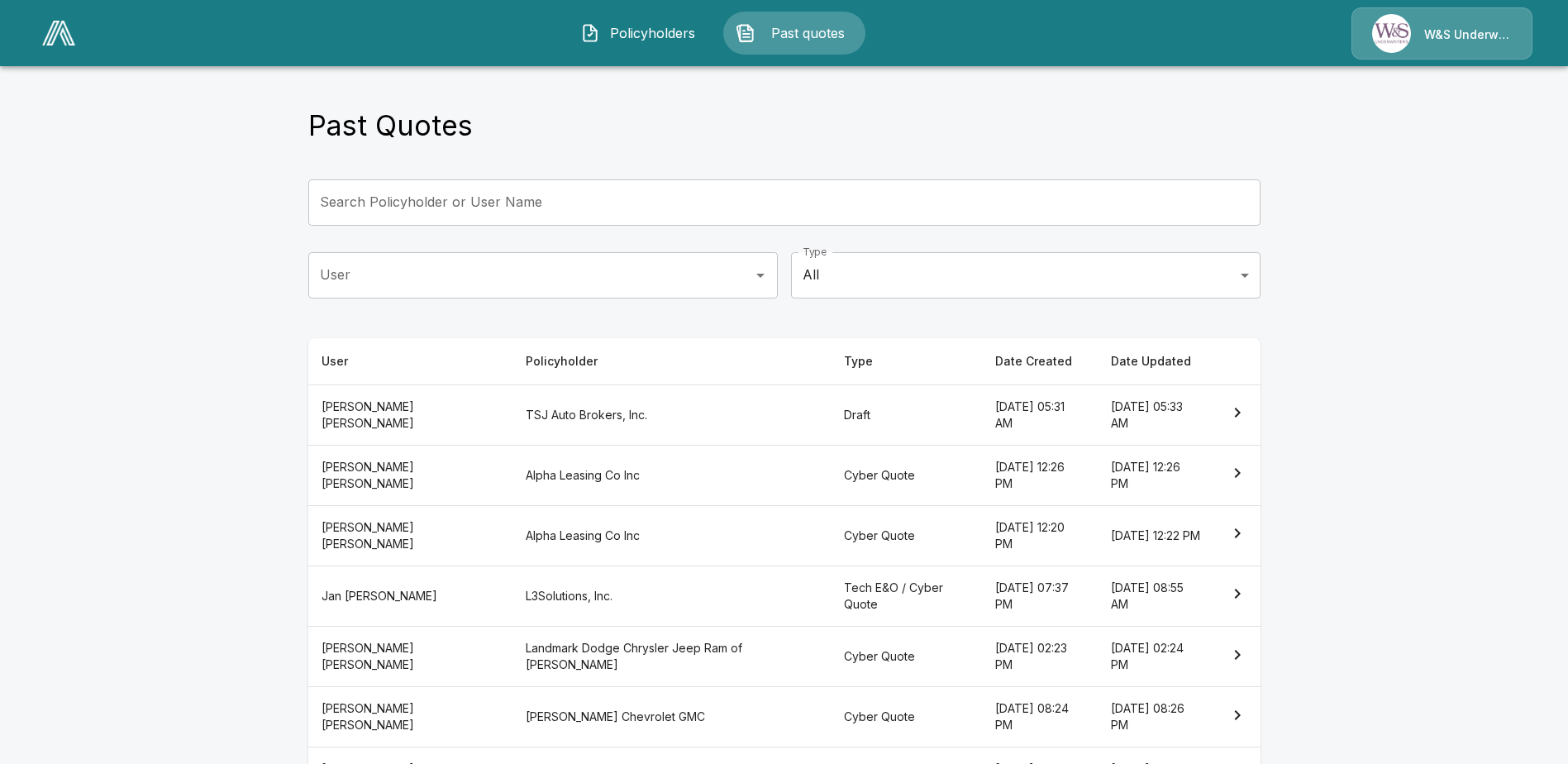
click at [437, 224] on input "Search Policyholder or User Name" at bounding box center [775, 202] width 934 height 47
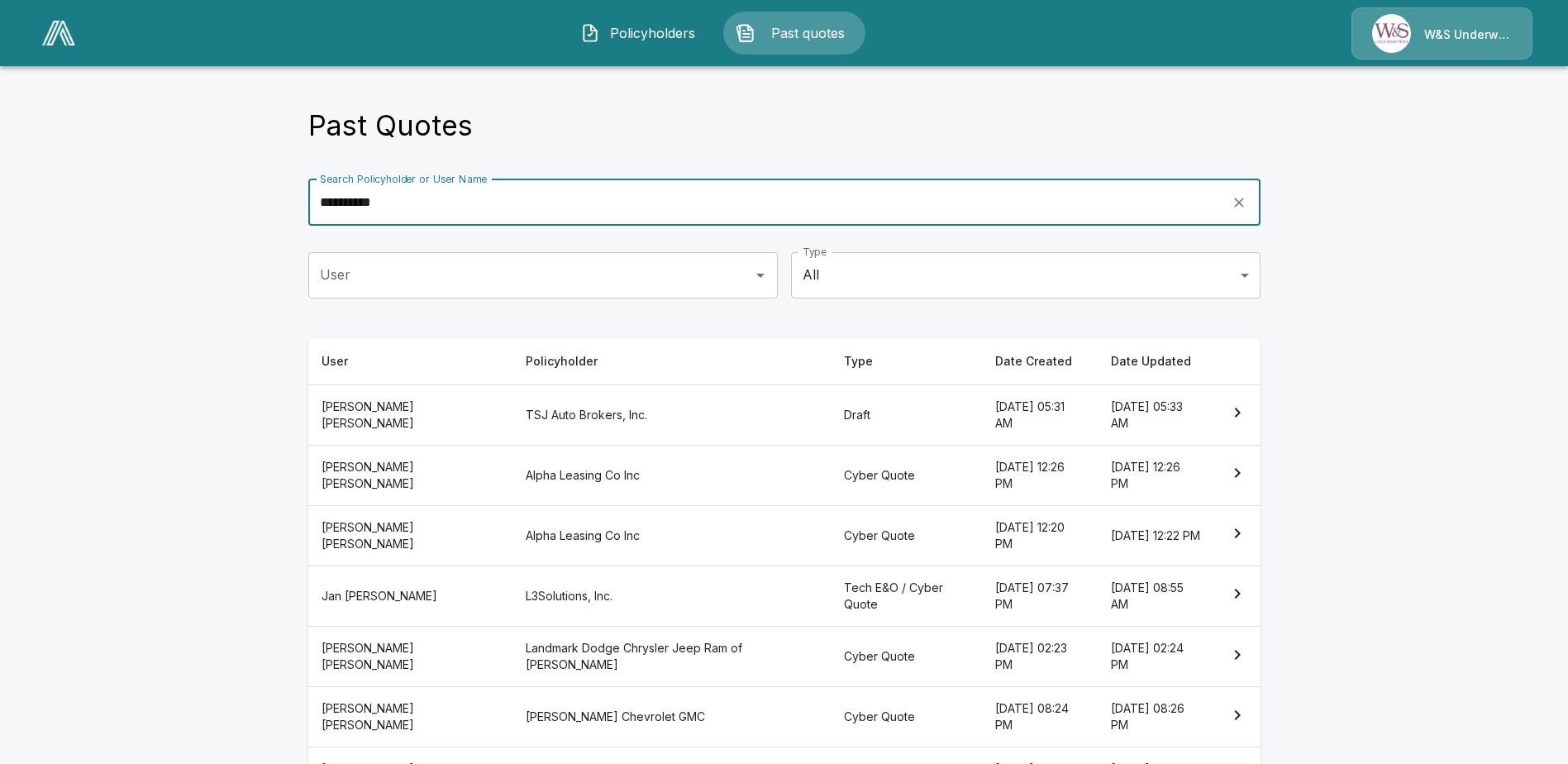
type input "**********"
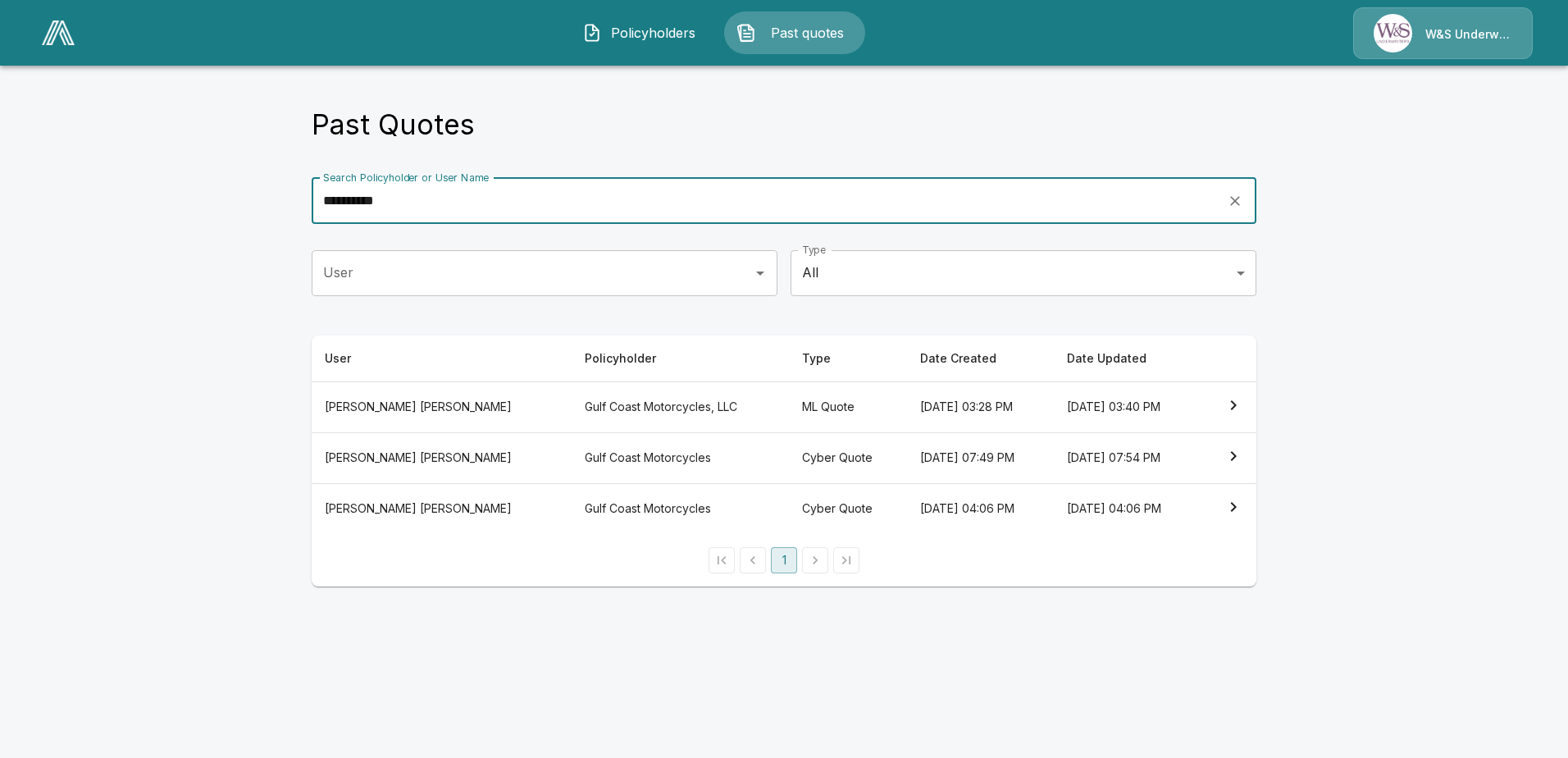
click at [907, 463] on th "September 21, 2025 at 07:49 PM" at bounding box center [980, 457] width 147 height 51
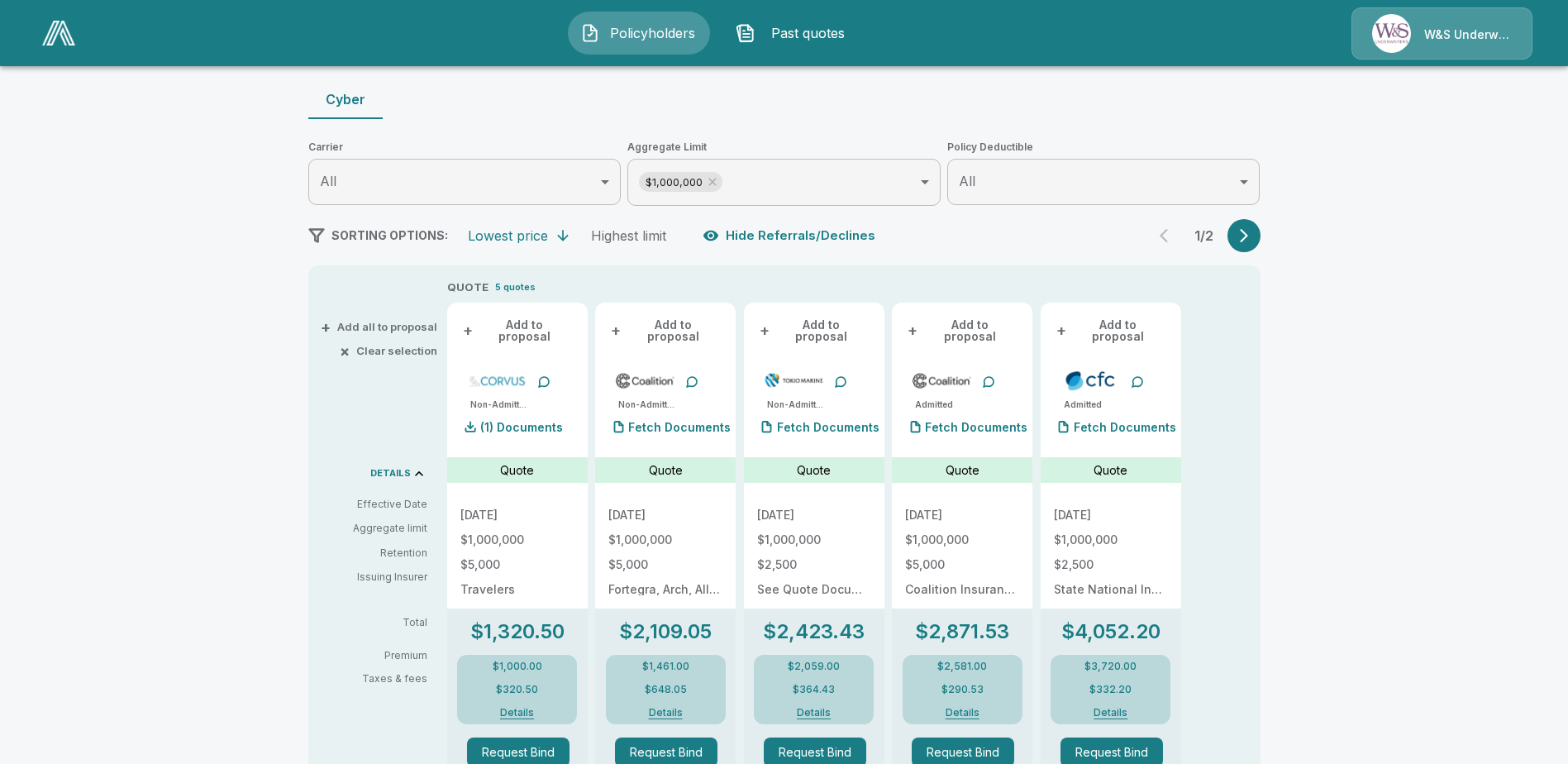
scroll to position [166, 0]
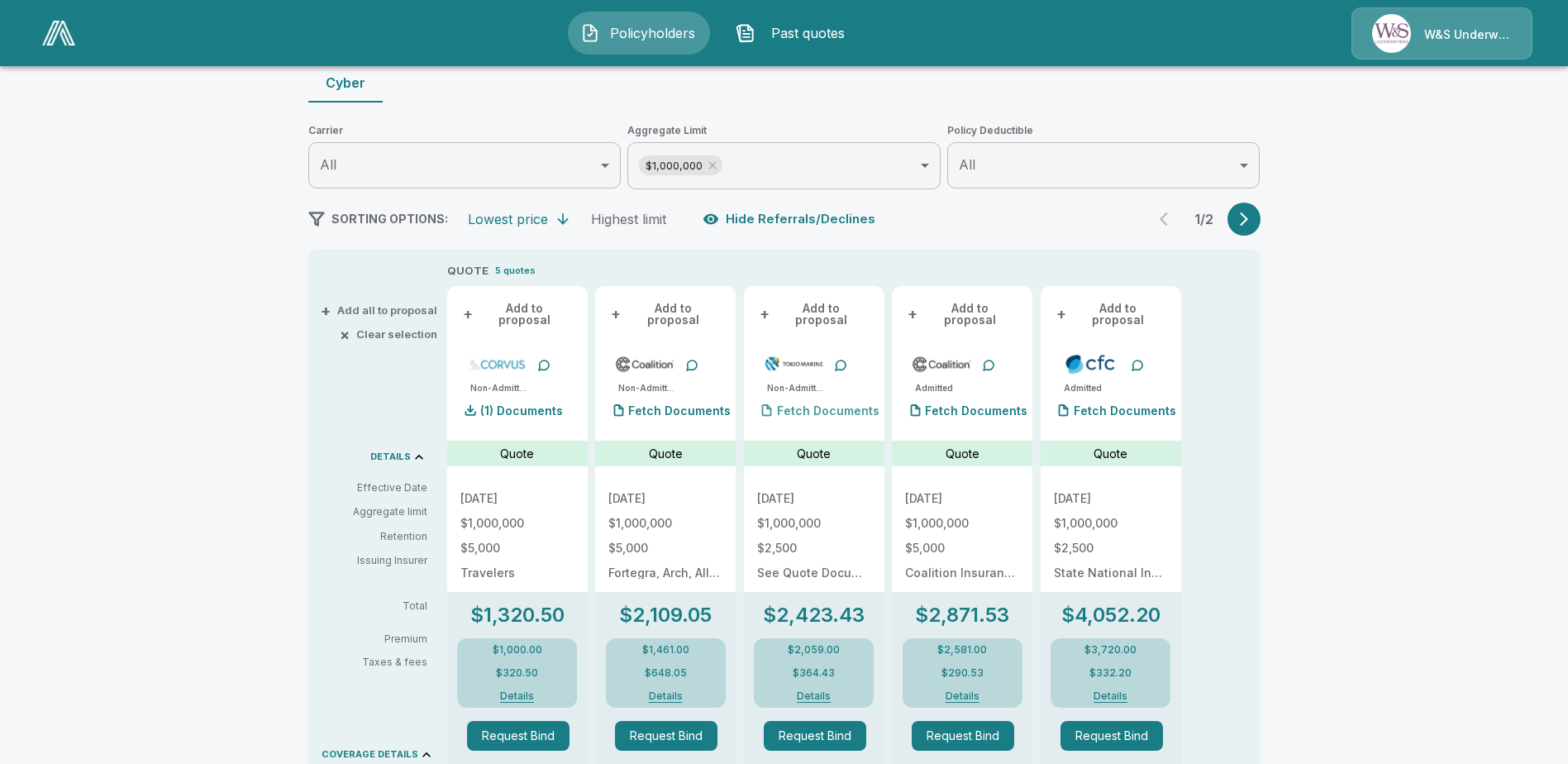
click at [813, 405] on p "Fetch Documents" at bounding box center [828, 411] width 103 height 12
click at [835, 405] on p "Fetch Documents" at bounding box center [828, 411] width 103 height 12
click at [828, 721] on button "Request Bind" at bounding box center [815, 735] width 103 height 30
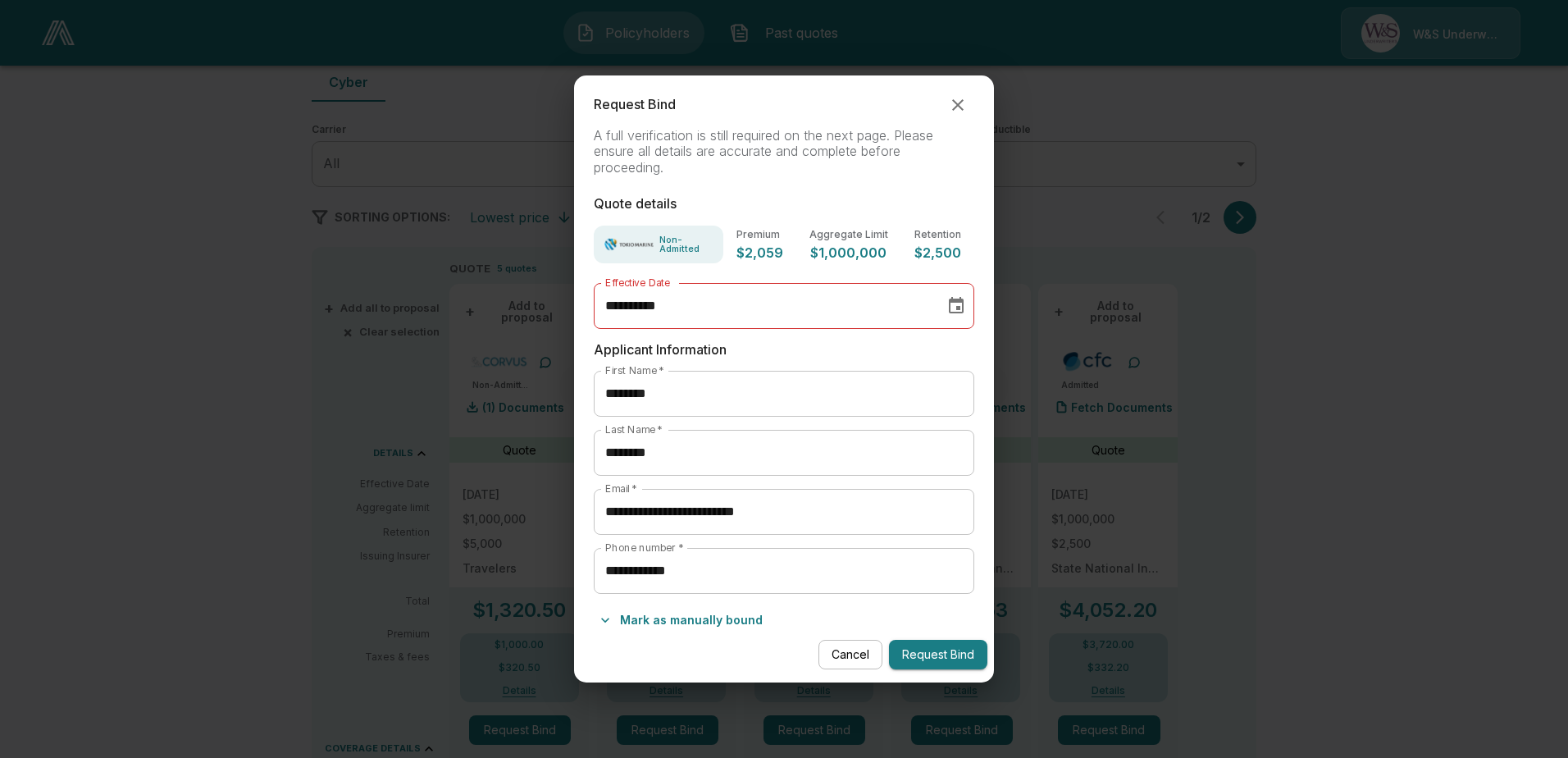
click at [954, 110] on icon "button" at bounding box center [957, 104] width 19 height 19
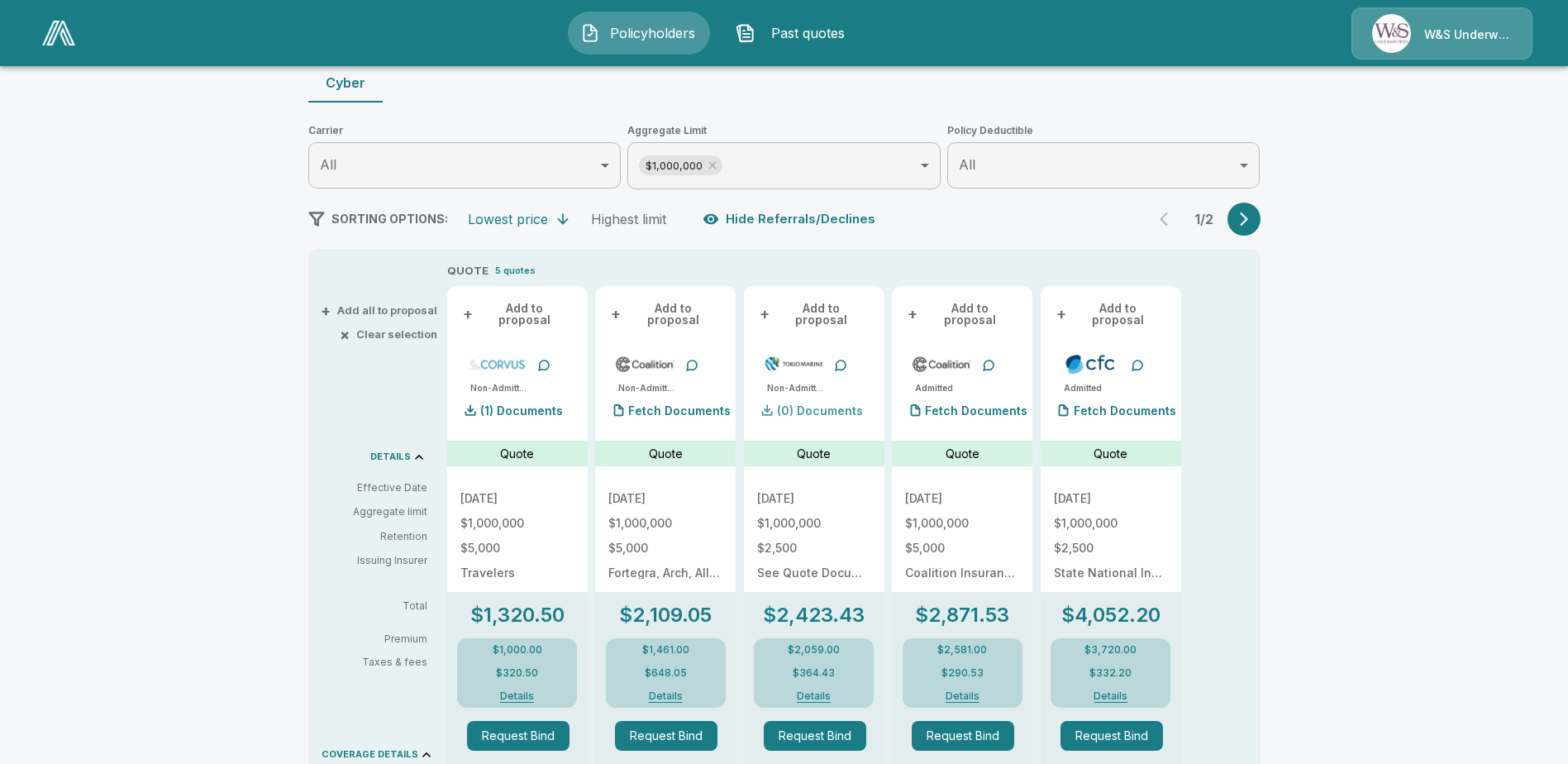
click at [816, 405] on p "(0) Documents" at bounding box center [820, 411] width 86 height 12
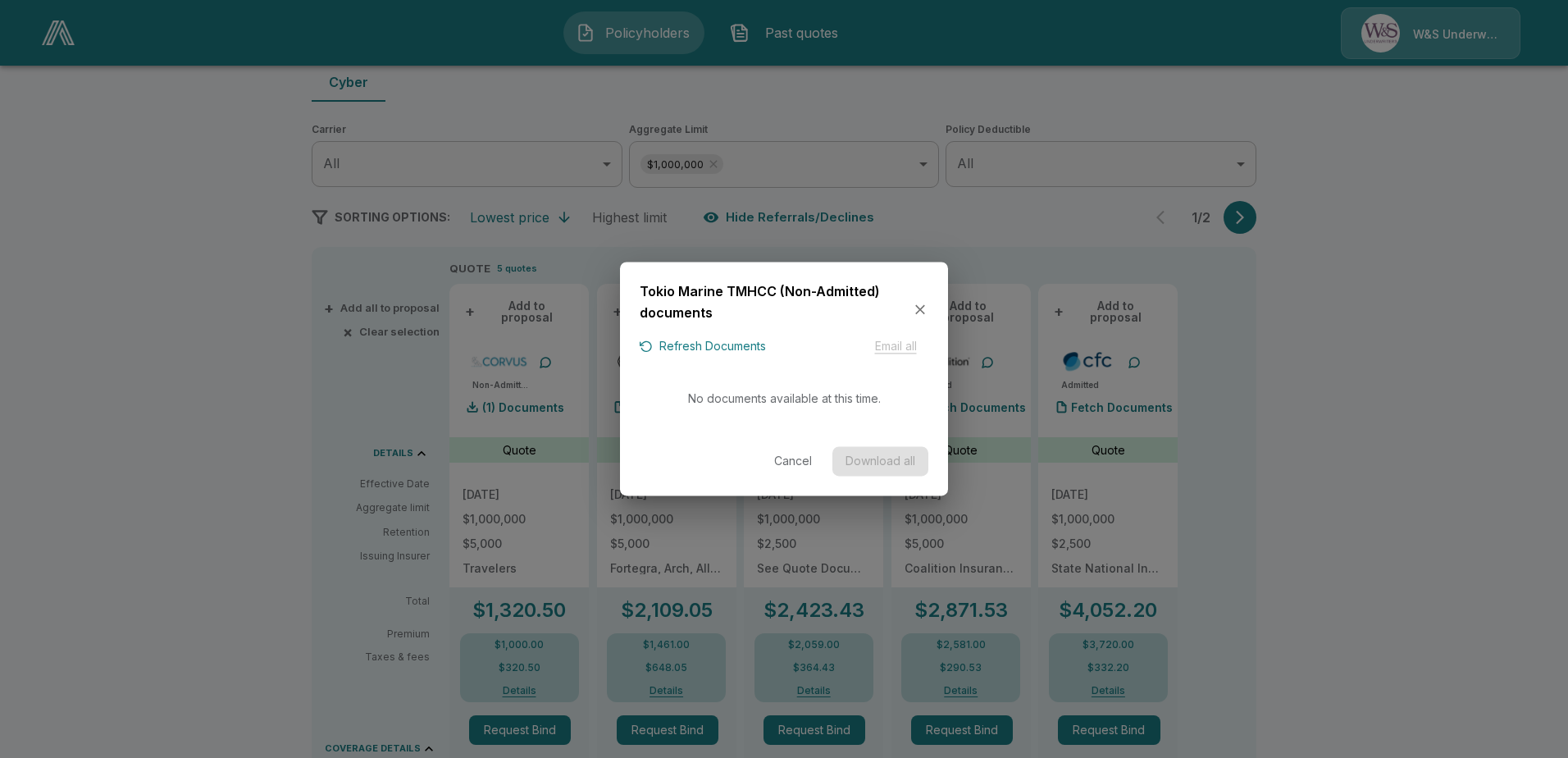
click at [919, 313] on icon "button" at bounding box center [920, 308] width 16 height 16
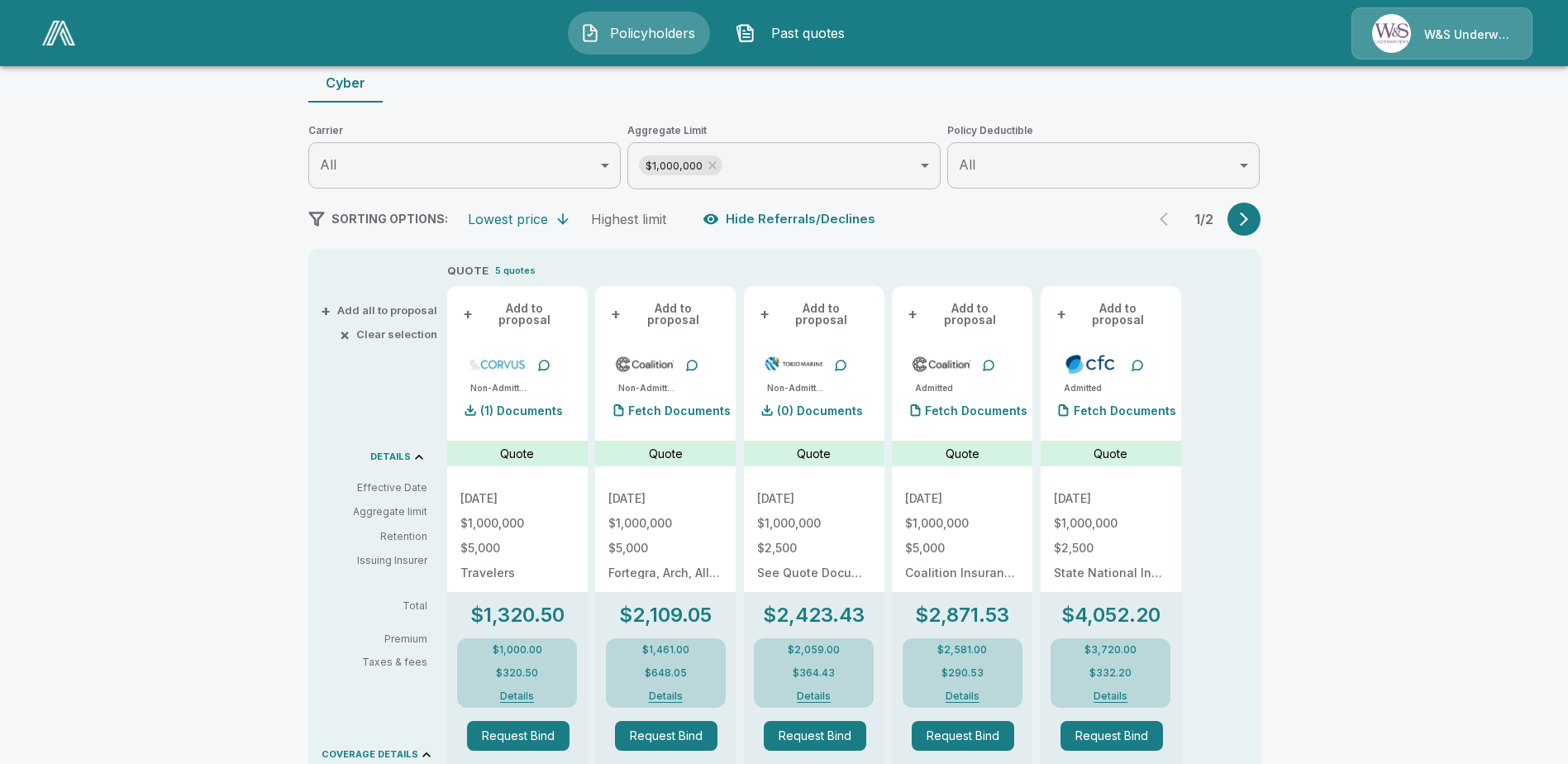
click at [827, 692] on div "$2,059.00 $364.43 Details" at bounding box center [813, 673] width 120 height 70
click at [821, 727] on button "Request Bind" at bounding box center [815, 735] width 103 height 30
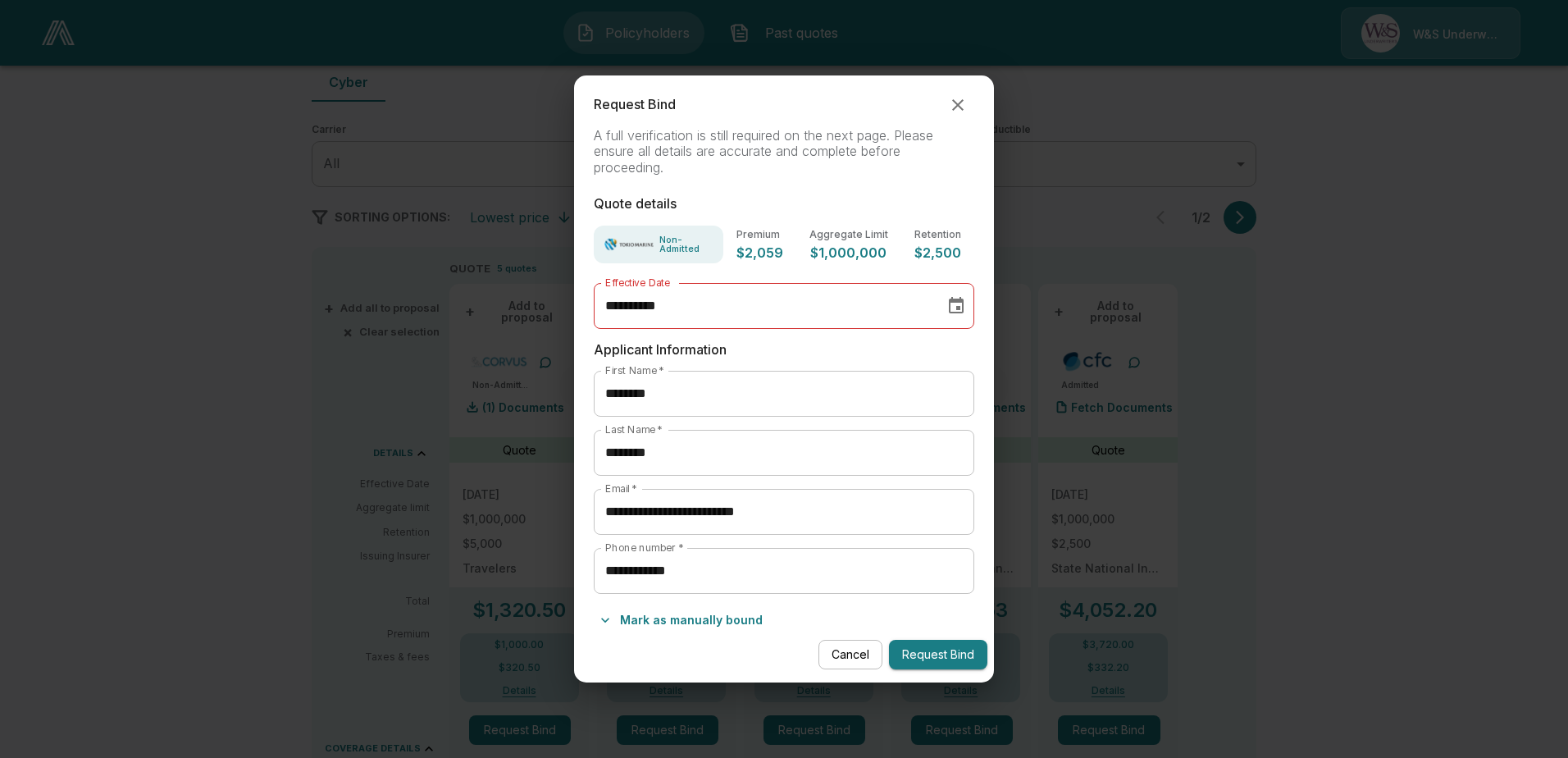
click at [915, 642] on button "Request Bind" at bounding box center [938, 655] width 99 height 30
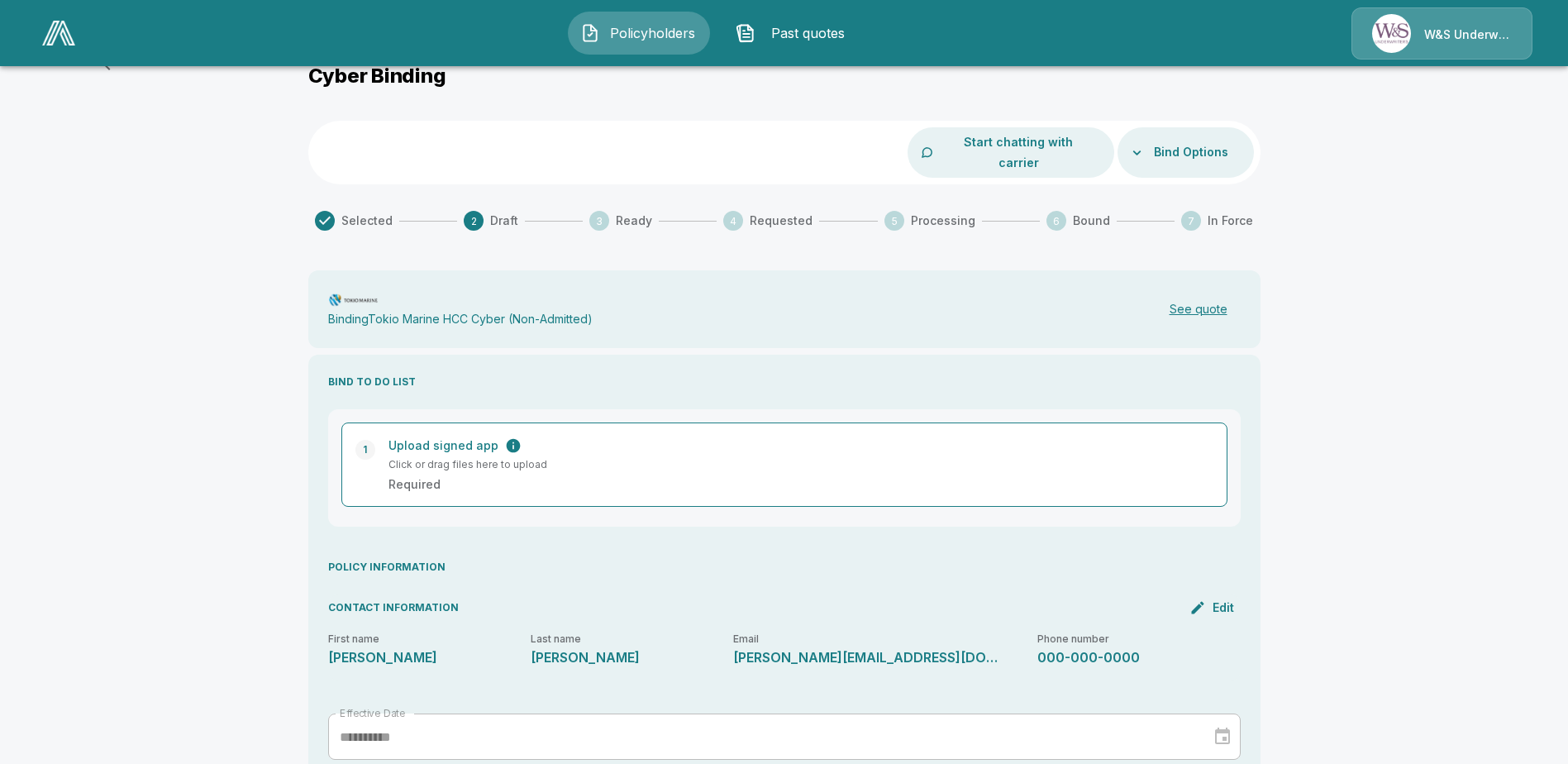
scroll to position [37, 0]
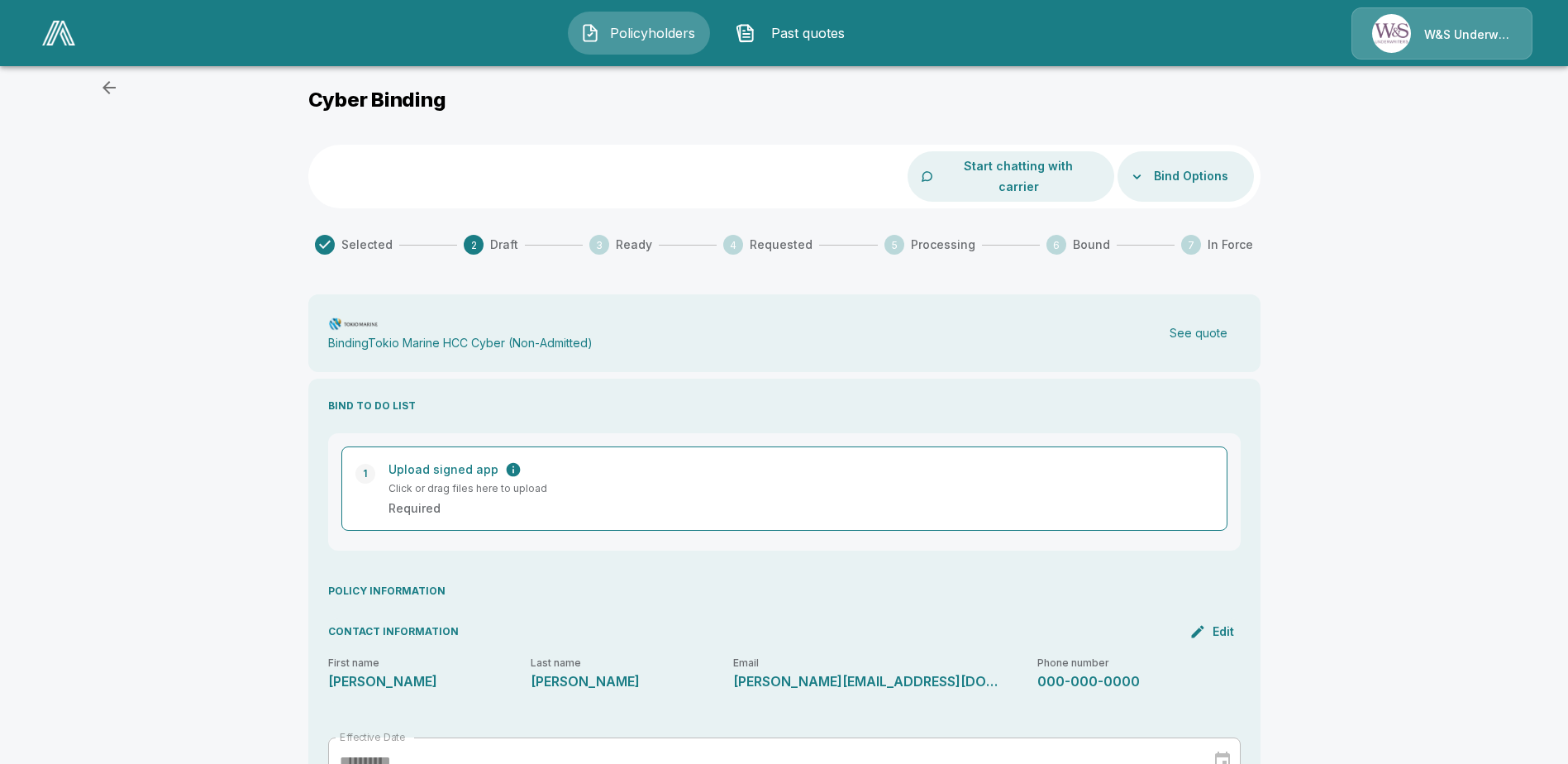
click at [1213, 317] on button "See quote" at bounding box center [1198, 334] width 84 height 34
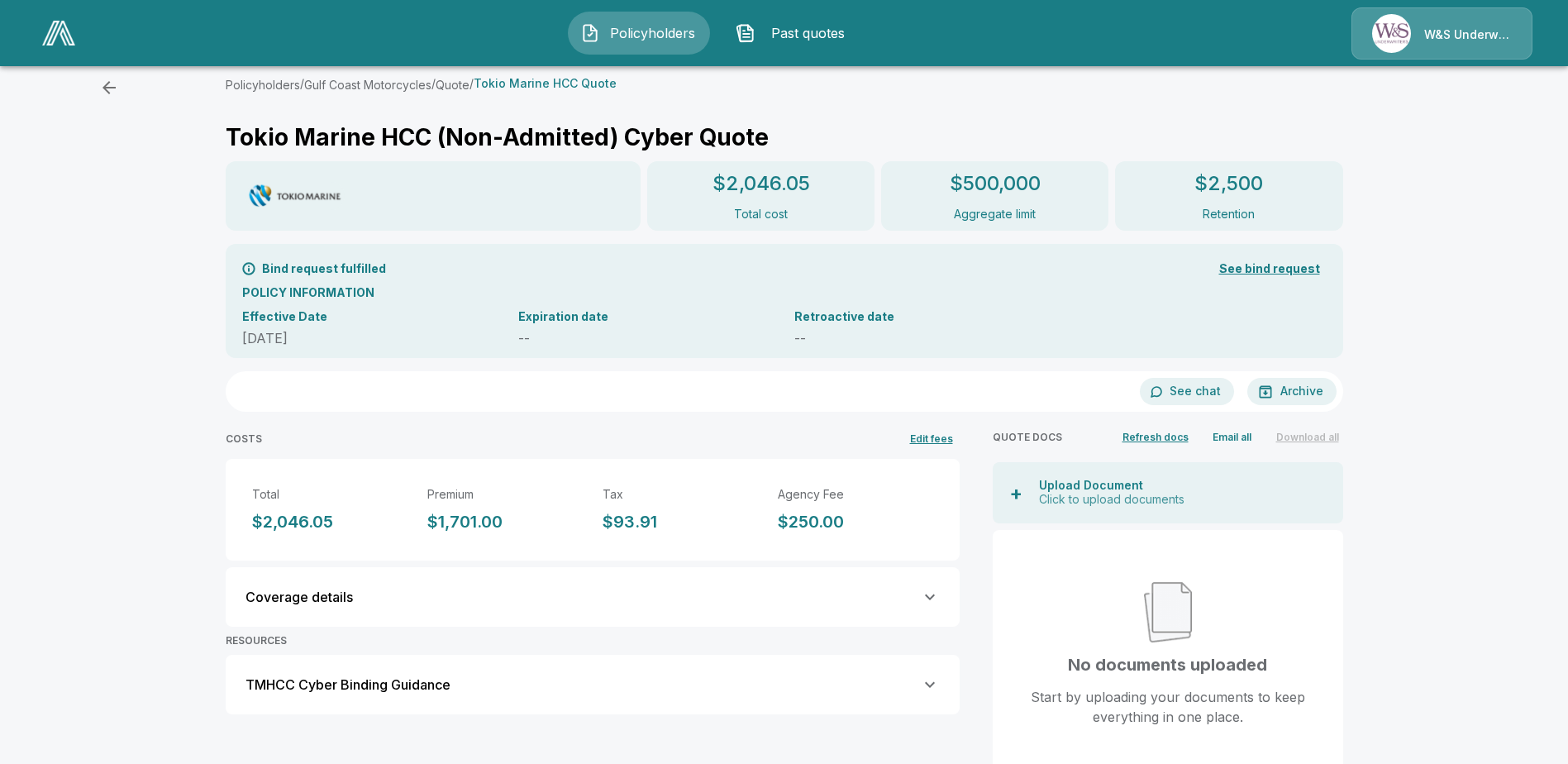
click at [1237, 439] on button "Email all" at bounding box center [1232, 437] width 53 height 24
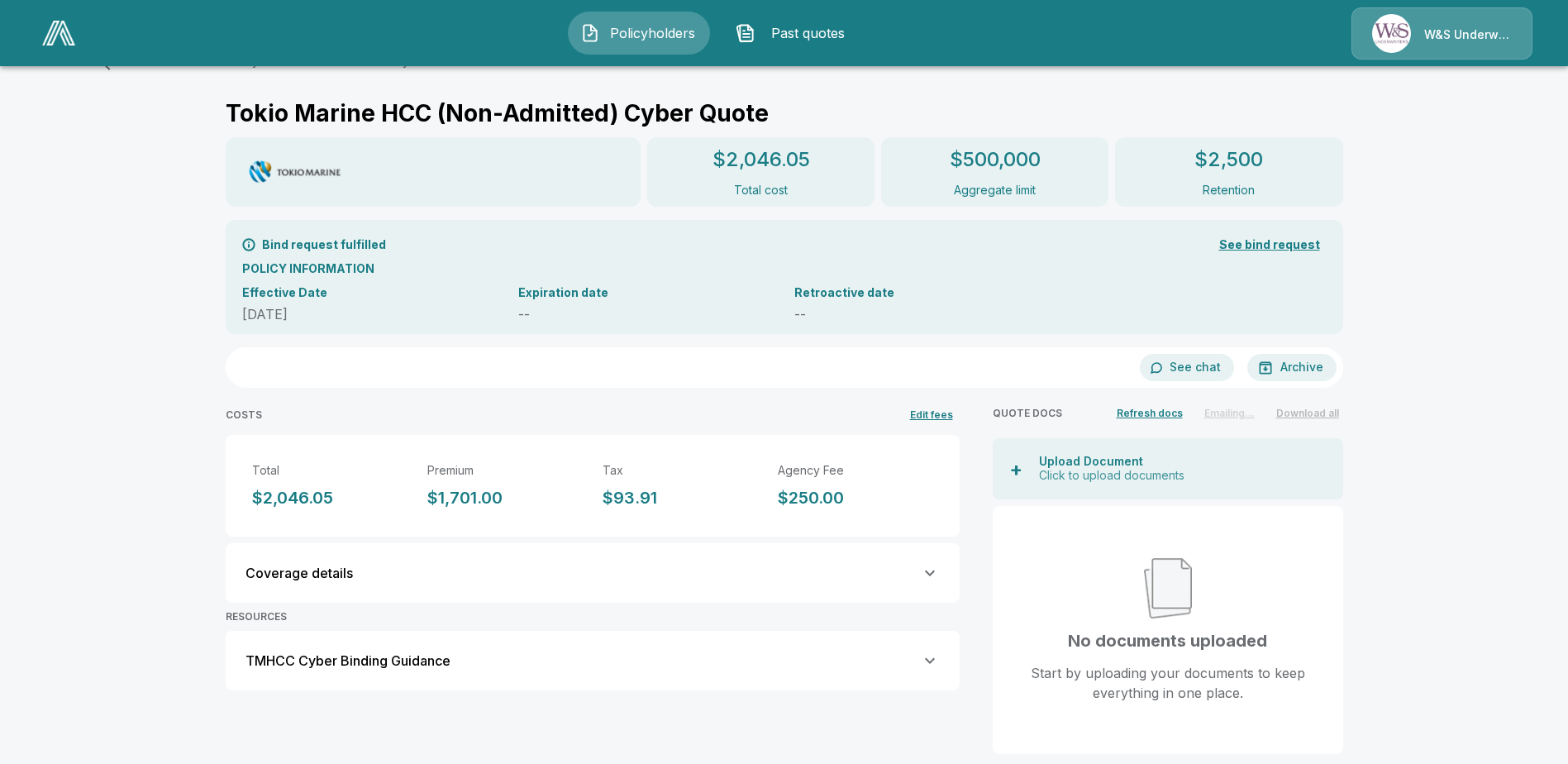
scroll to position [85, 0]
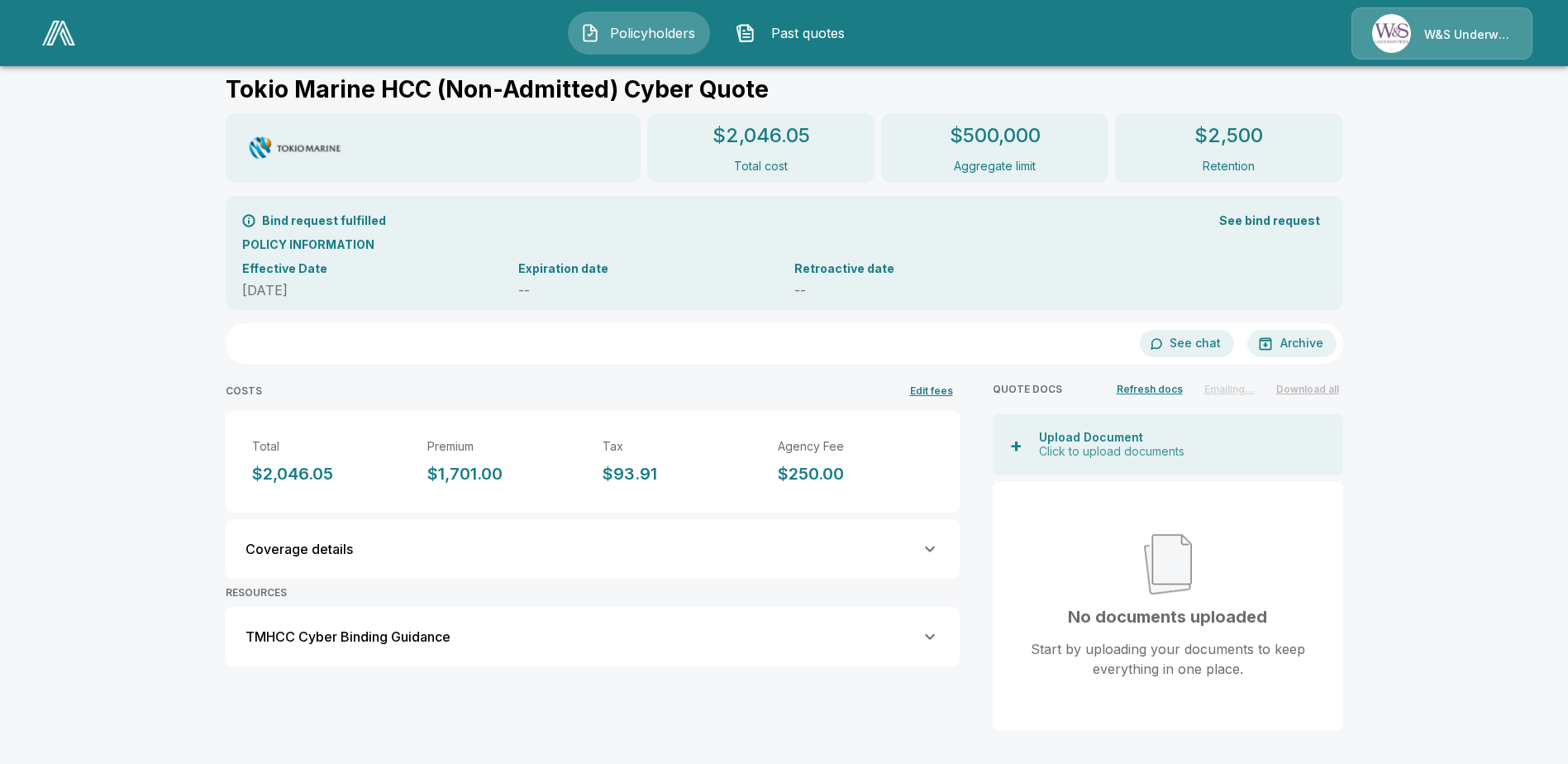
click at [1266, 220] on button "See bind request" at bounding box center [1269, 222] width 114 height 31
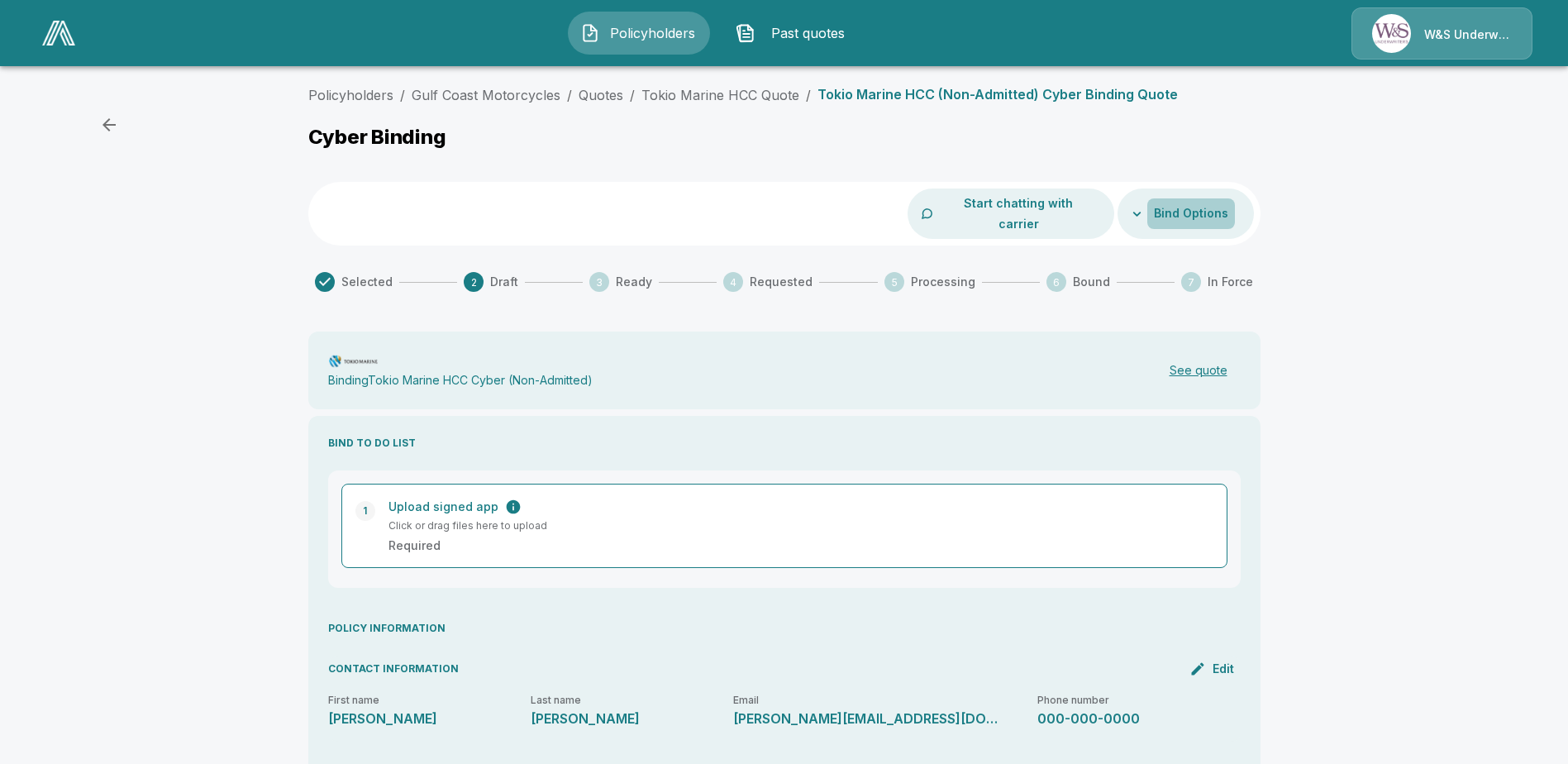
click at [1188, 200] on button "Bind Options" at bounding box center [1190, 214] width 87 height 31
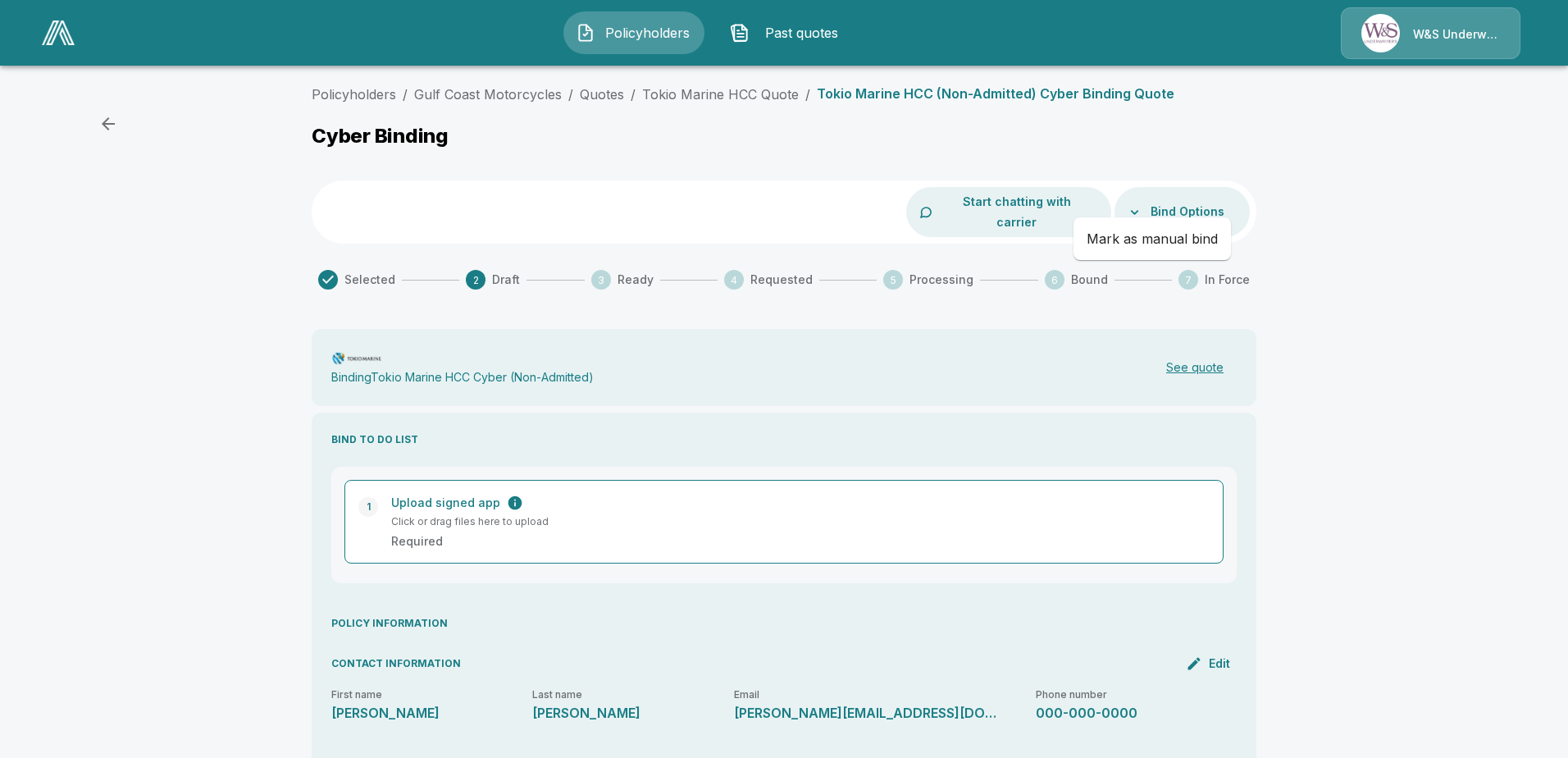
click at [1481, 331] on div at bounding box center [784, 379] width 1568 height 758
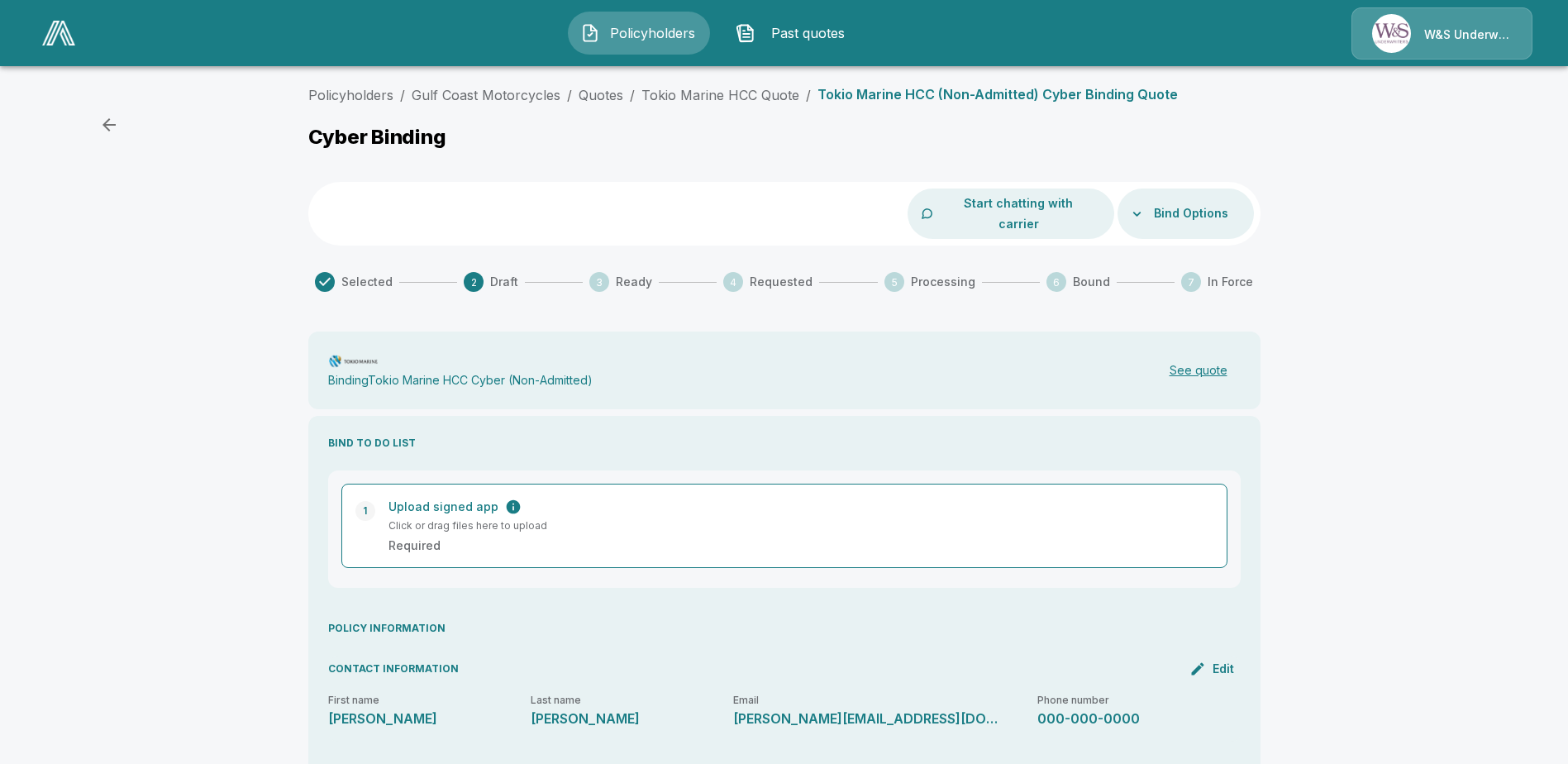
click at [490, 374] on p "Binding Tokio Marine HCC Cyber (Non-Admitted)" at bounding box center [461, 380] width 265 height 14
click at [1208, 357] on button "See quote" at bounding box center [1198, 371] width 84 height 34
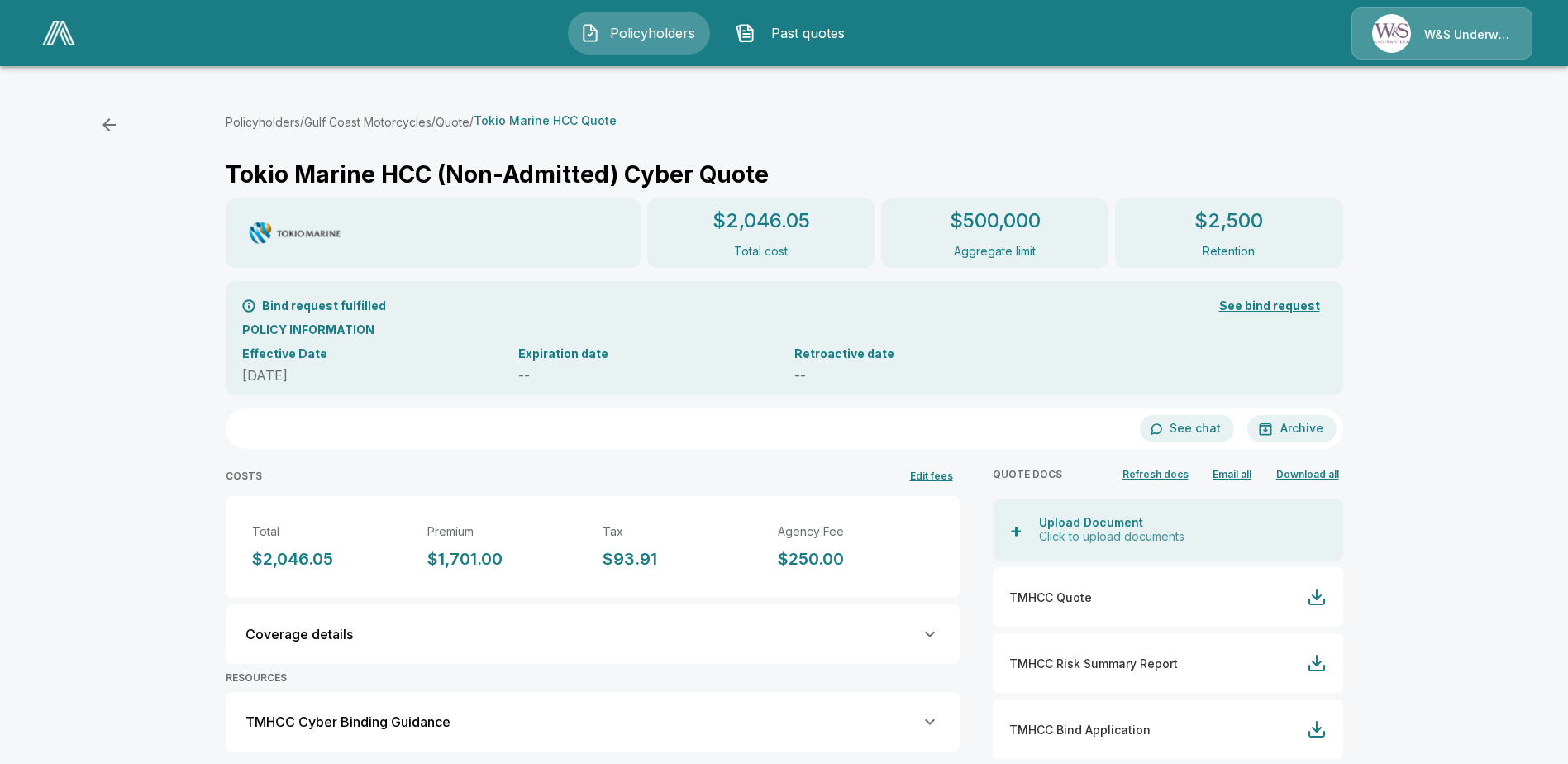
scroll to position [85, 0]
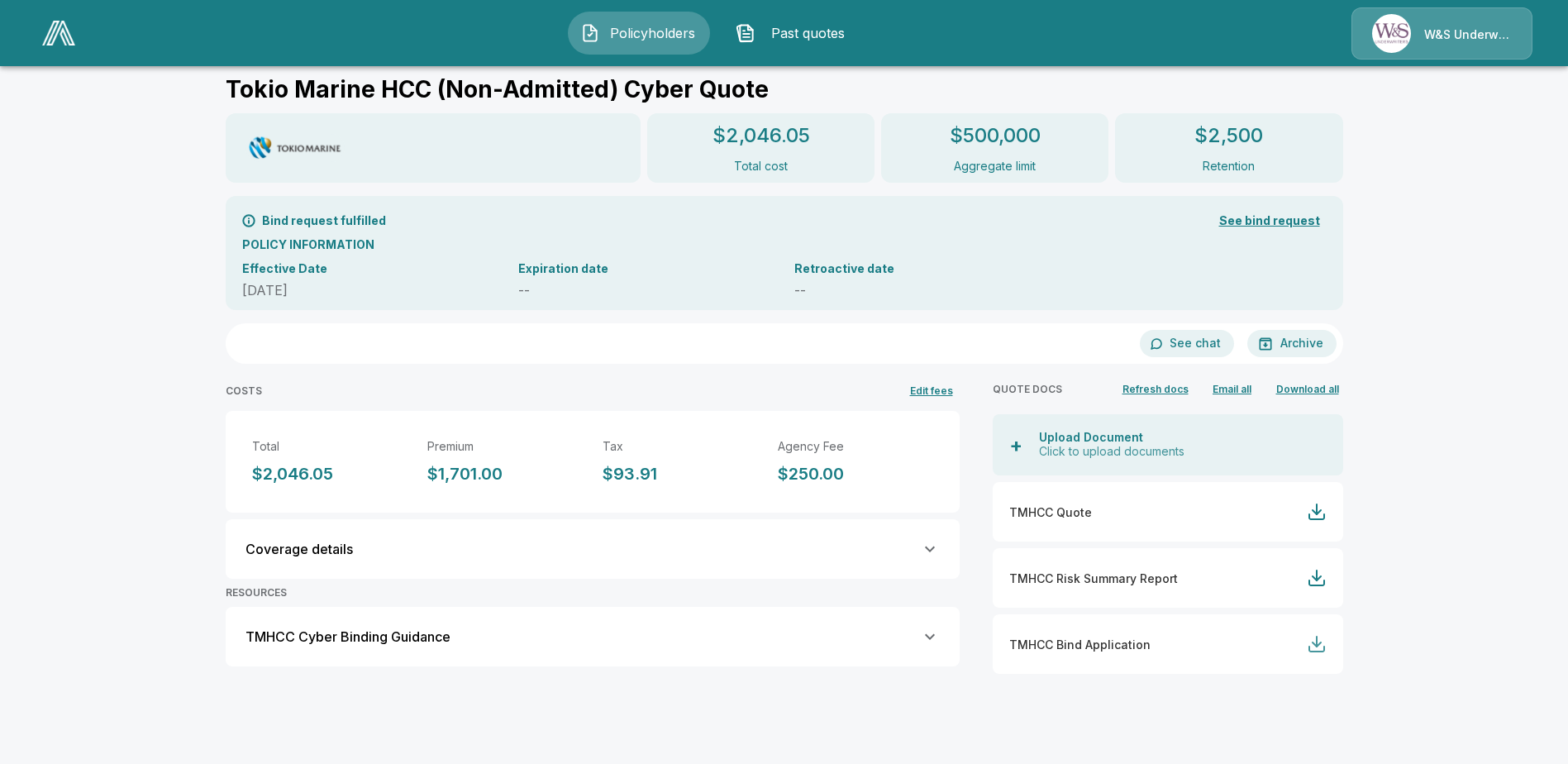
click at [1321, 649] on div at bounding box center [1316, 643] width 20 height 20
click at [1314, 514] on div at bounding box center [1316, 511] width 20 height 20
click at [1432, 238] on div "Policyholders / Gulf Coast Motorcycles / Quote / Tokio Marine HCC Quote Tokio M…" at bounding box center [784, 379] width 1568 height 771
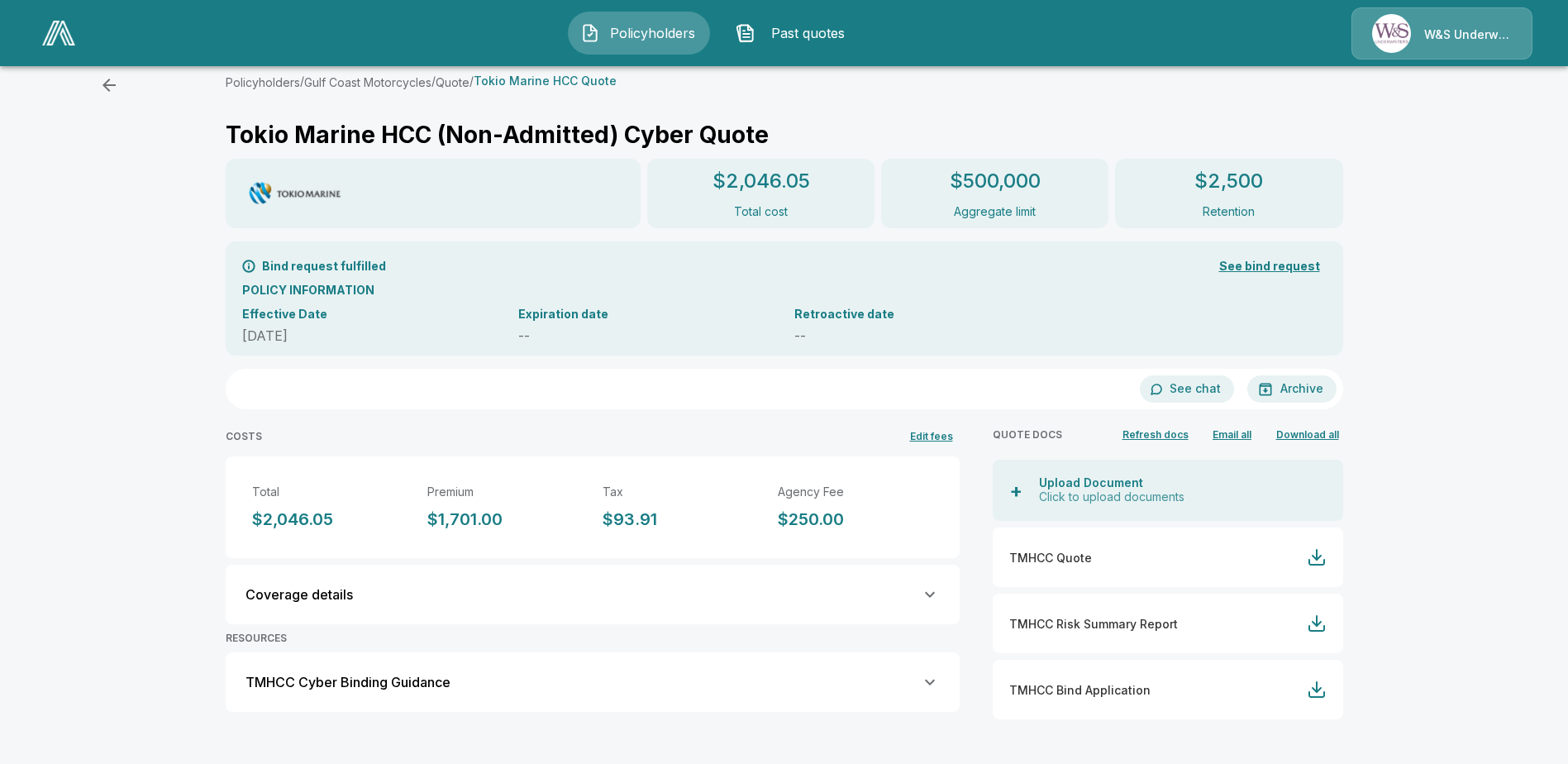
scroll to position [0, 0]
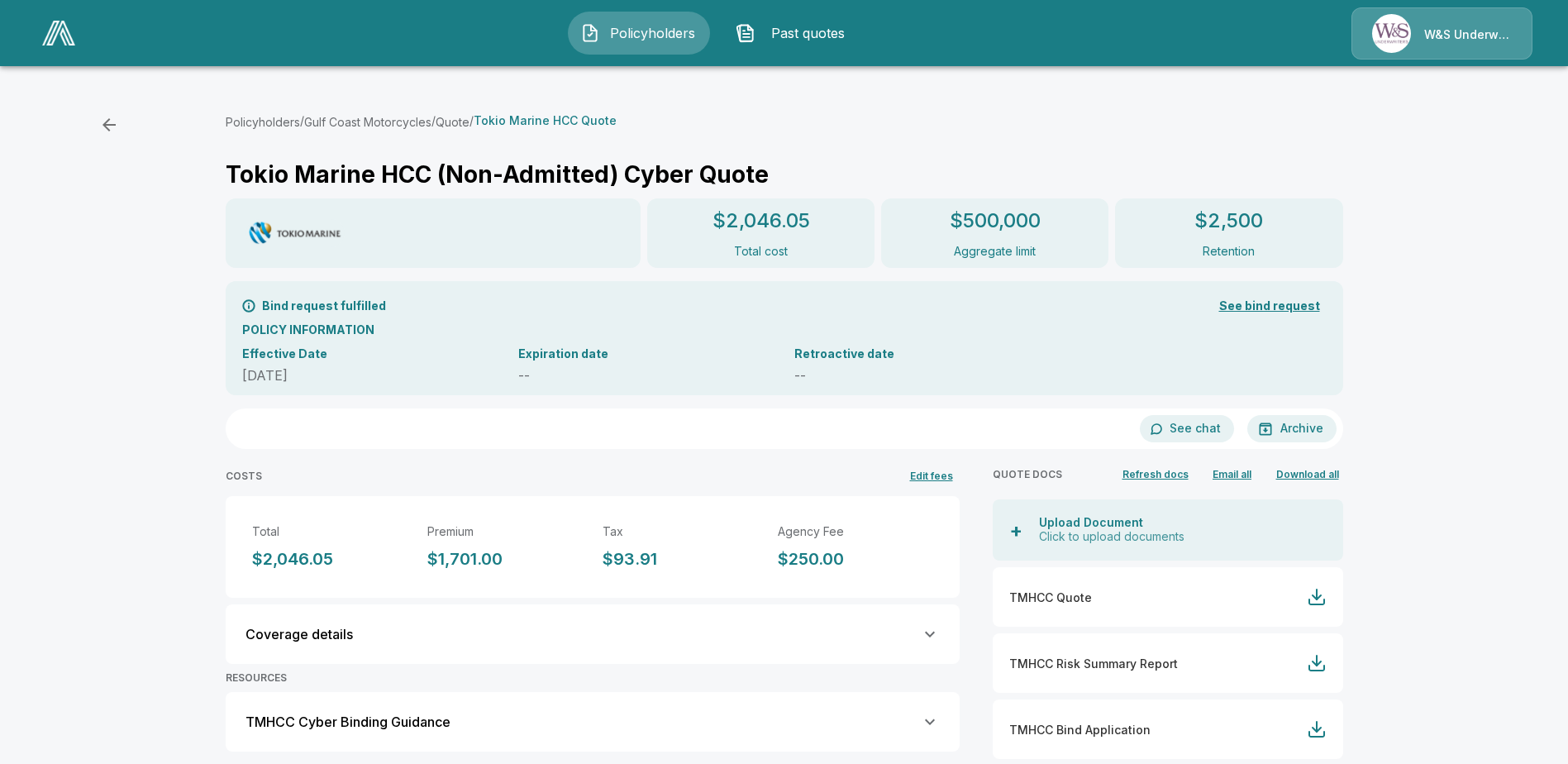
click at [778, 29] on span "Past quotes" at bounding box center [807, 32] width 91 height 20
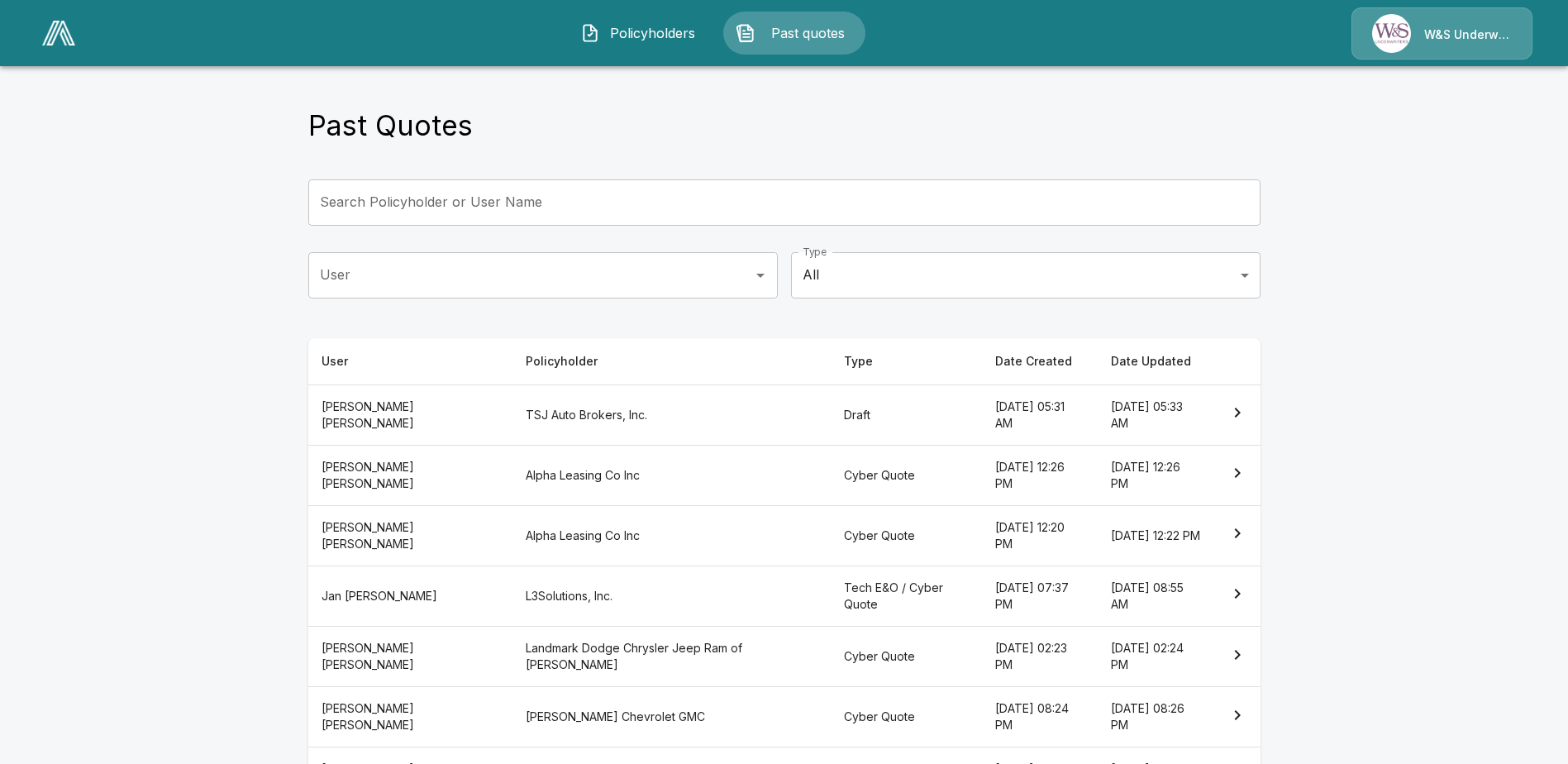
click at [746, 279] on input "User" at bounding box center [530, 275] width 430 height 31
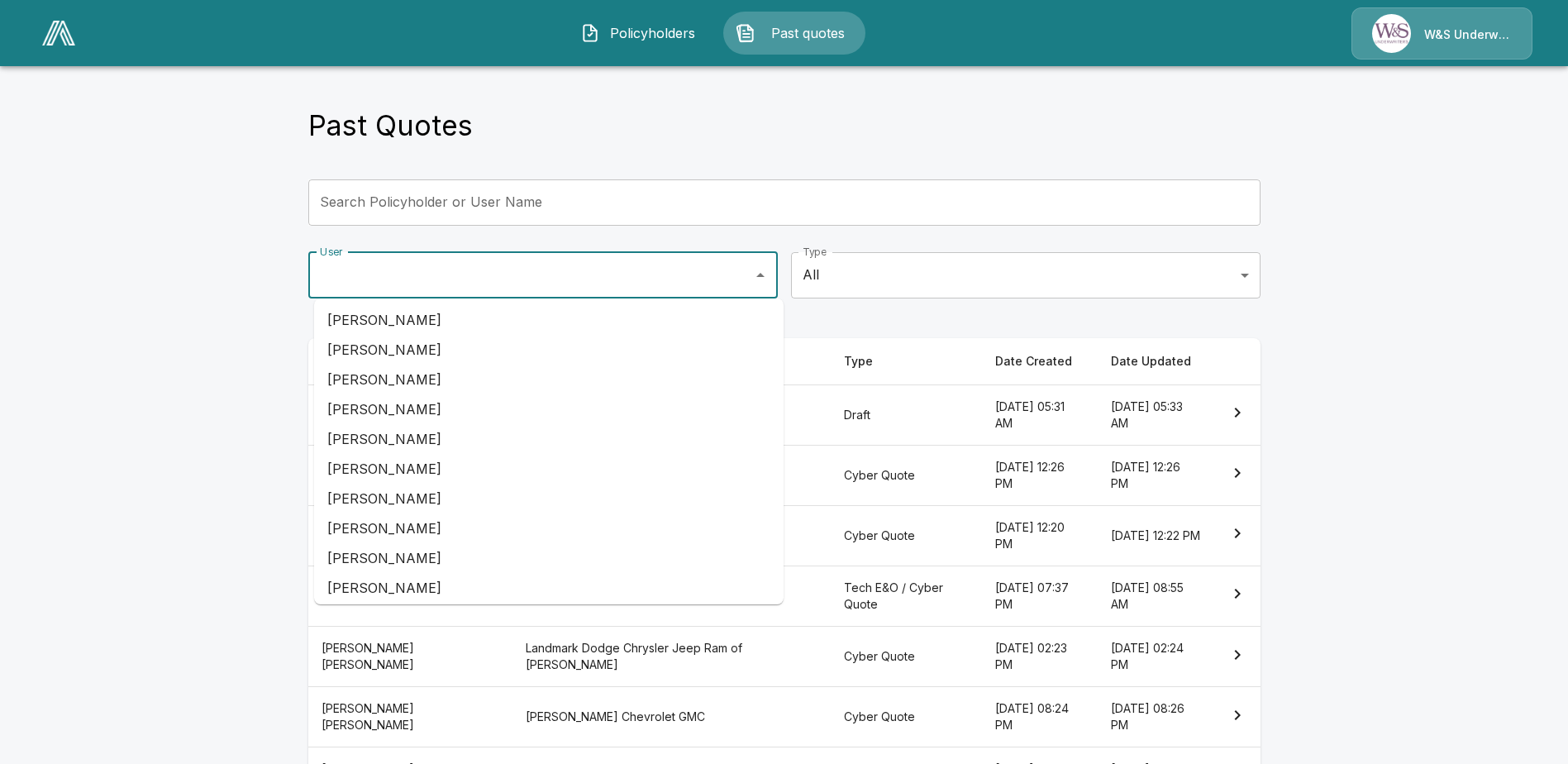
click at [393, 553] on li "[PERSON_NAME]" at bounding box center [548, 558] width 469 height 30
type input "**********"
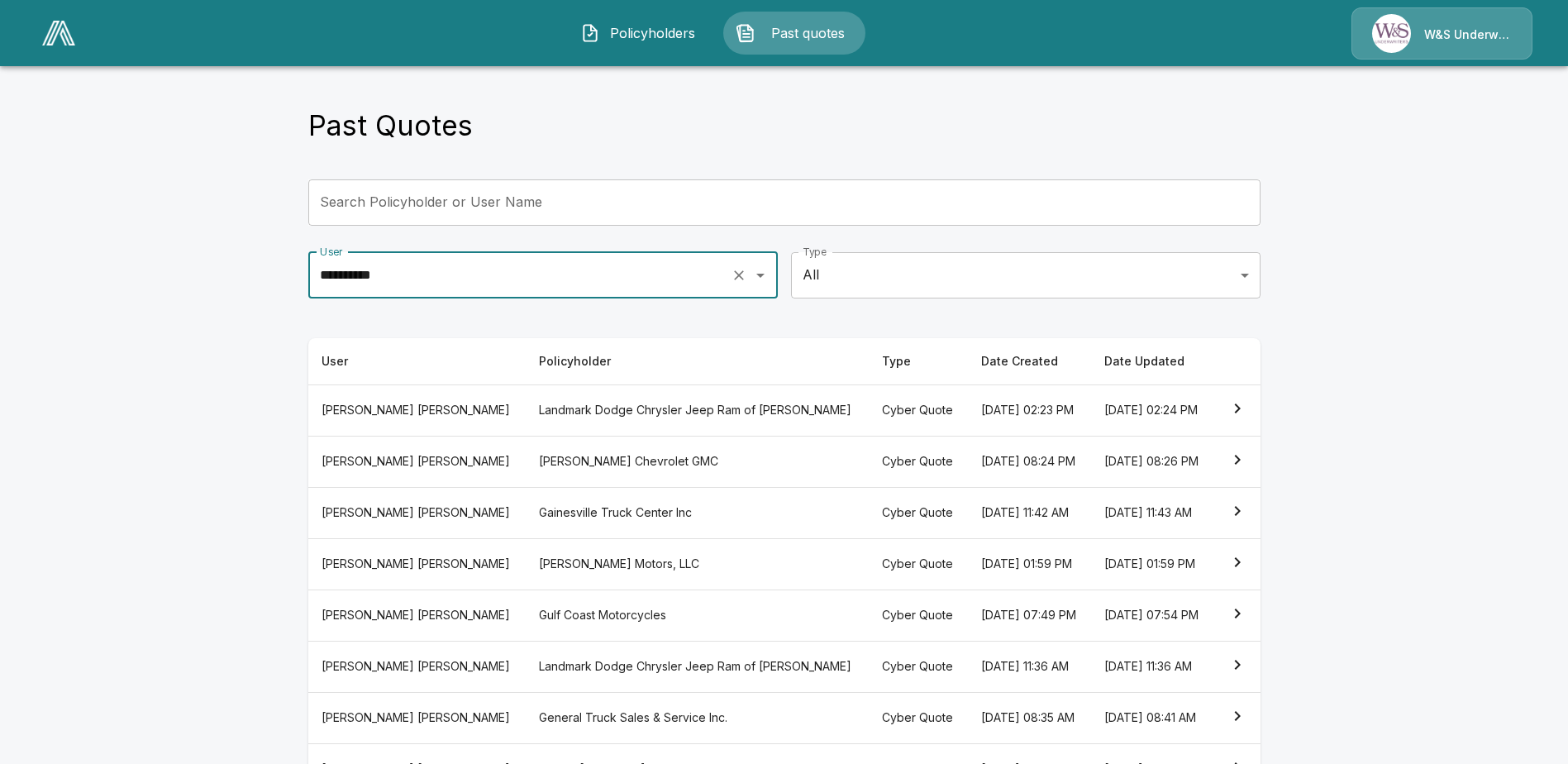
click at [525, 557] on th "[PERSON_NAME] Motors, LLC" at bounding box center [697, 564] width 343 height 51
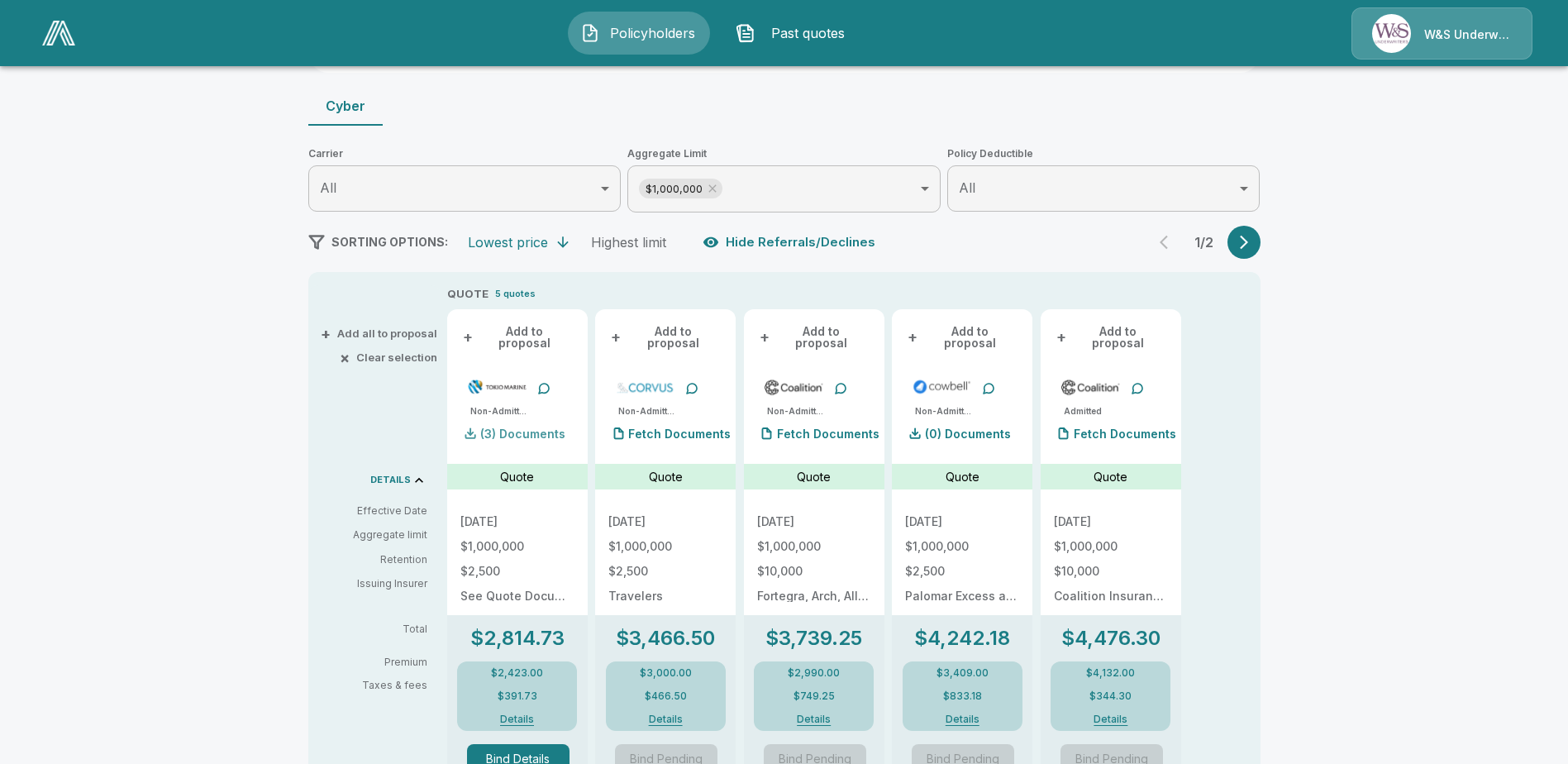
scroll to position [166, 0]
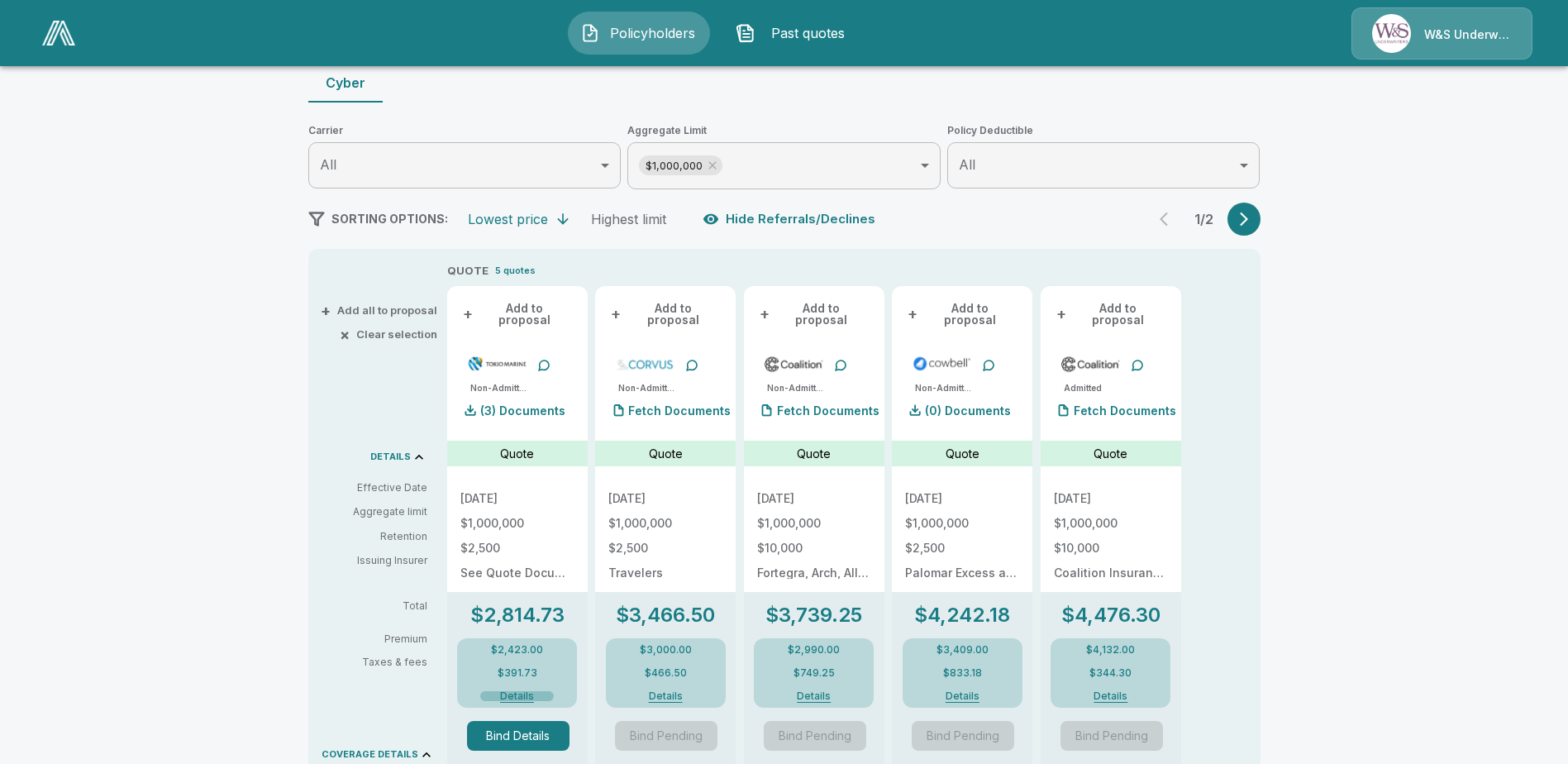
click at [514, 691] on button "Details" at bounding box center [517, 696] width 74 height 10
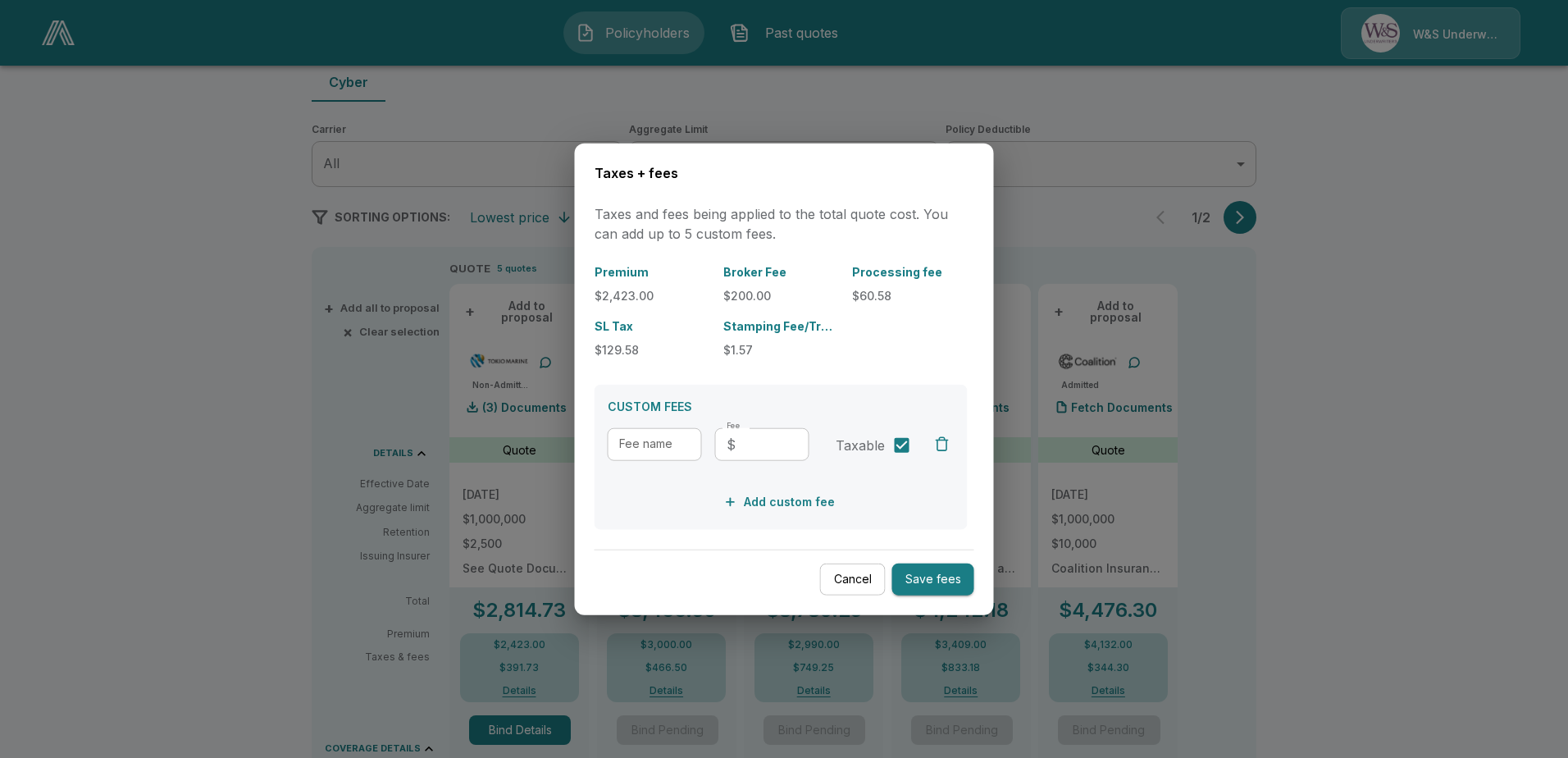
click at [857, 579] on button "Cancel" at bounding box center [853, 579] width 66 height 32
